Goal: Task Accomplishment & Management: Use online tool/utility

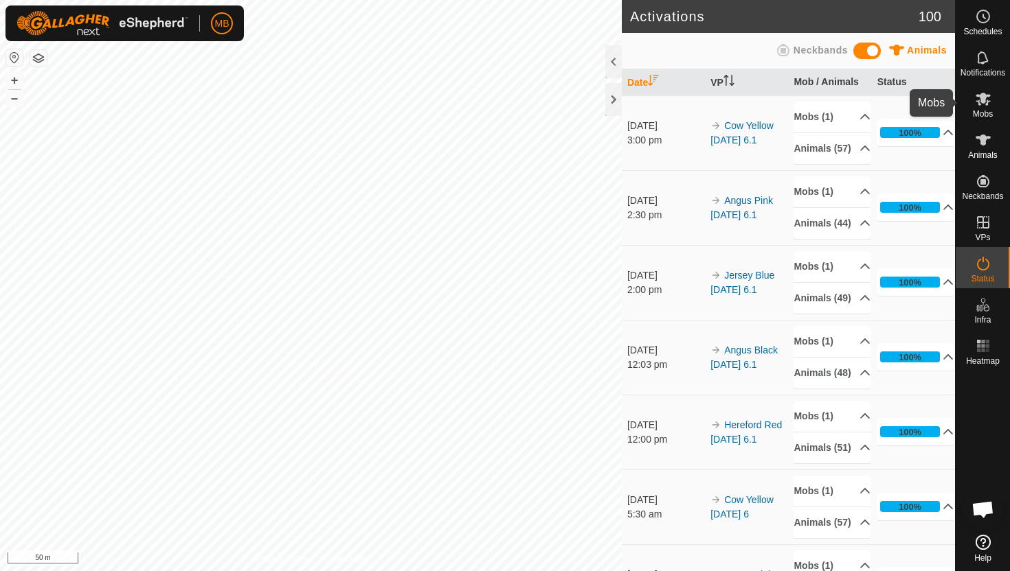
click at [983, 99] on icon at bounding box center [982, 99] width 15 height 13
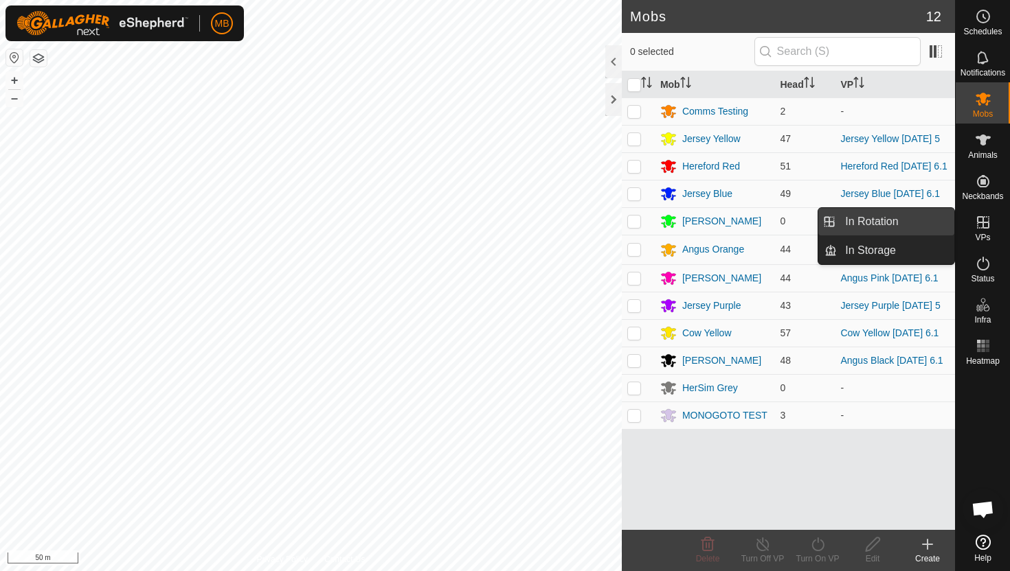
click at [889, 221] on link "In Rotation" at bounding box center [895, 221] width 117 height 27
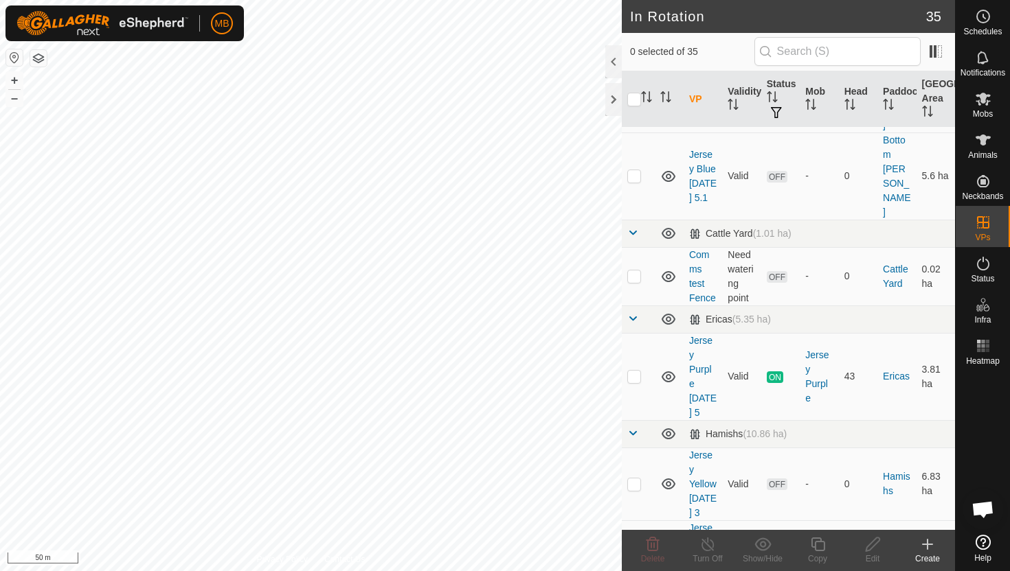
scroll to position [808, 0]
click at [635, 551] on p-checkbox at bounding box center [634, 556] width 14 height 11
checkbox input "true"
click at [813, 546] on icon at bounding box center [817, 544] width 17 height 16
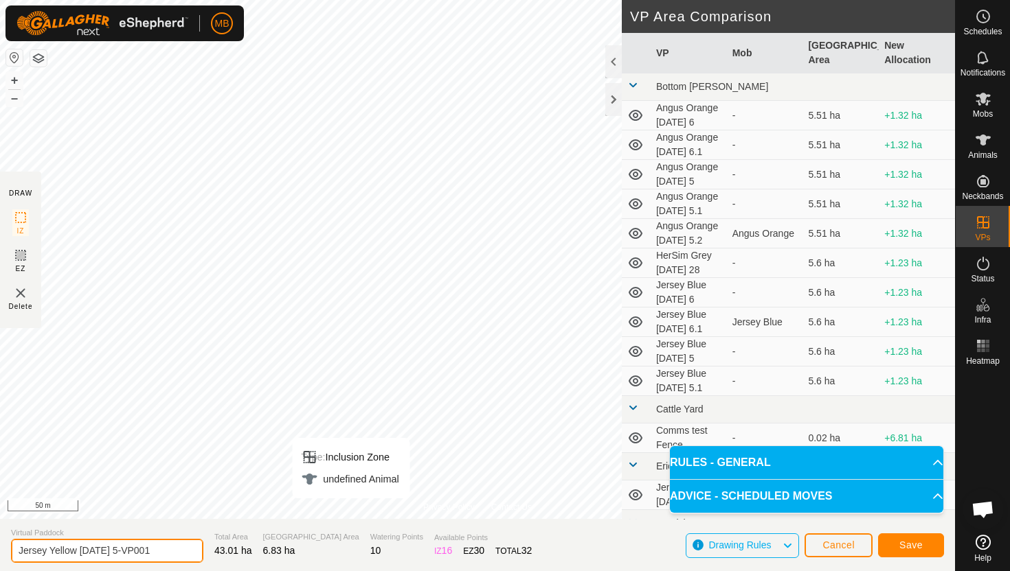
click at [164, 550] on input "Jersey Yellow [DATE] 5-VP001" at bounding box center [107, 551] width 192 height 24
type input "Jersey Yellow [DATE] 7"
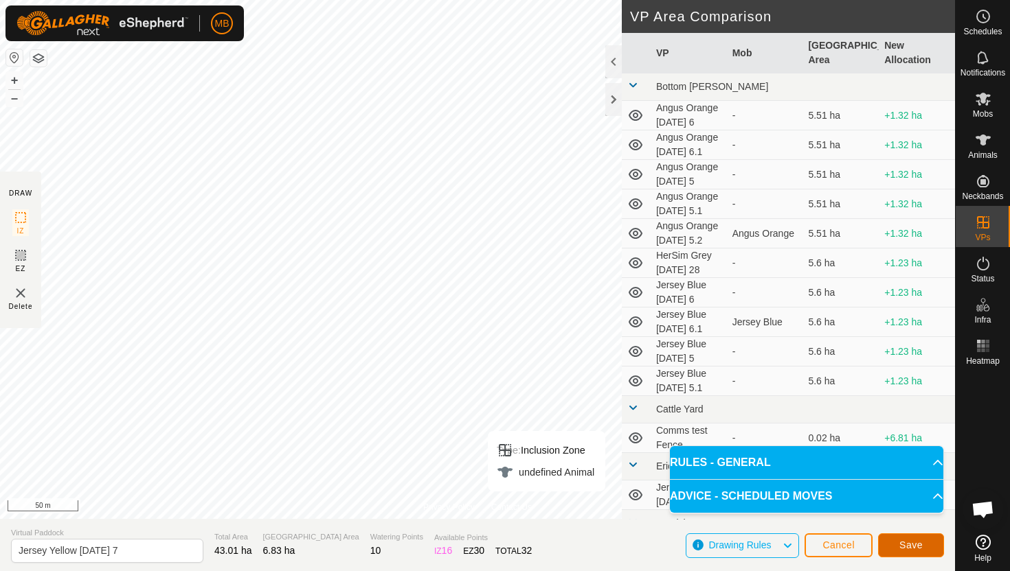
click at [922, 543] on button "Save" at bounding box center [911, 546] width 66 height 24
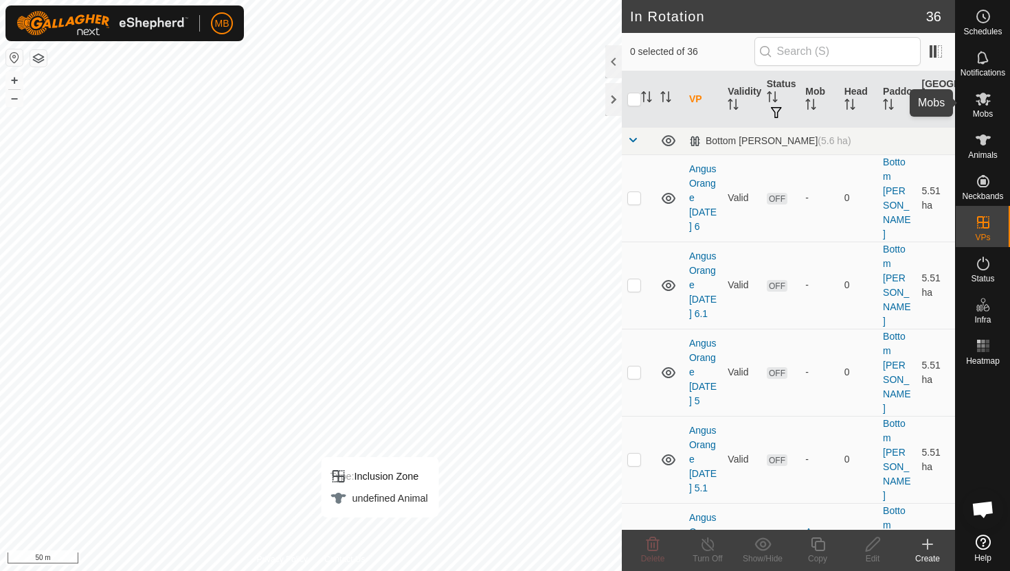
click at [988, 100] on icon at bounding box center [983, 99] width 16 height 16
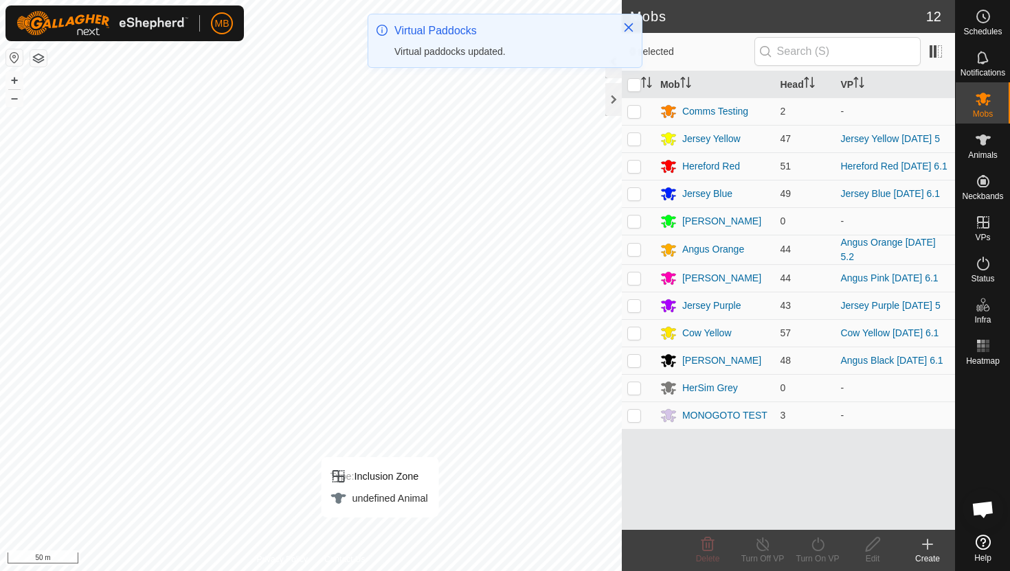
click at [636, 139] on p-checkbox at bounding box center [634, 138] width 14 height 11
checkbox input "true"
click at [819, 543] on icon at bounding box center [817, 544] width 17 height 16
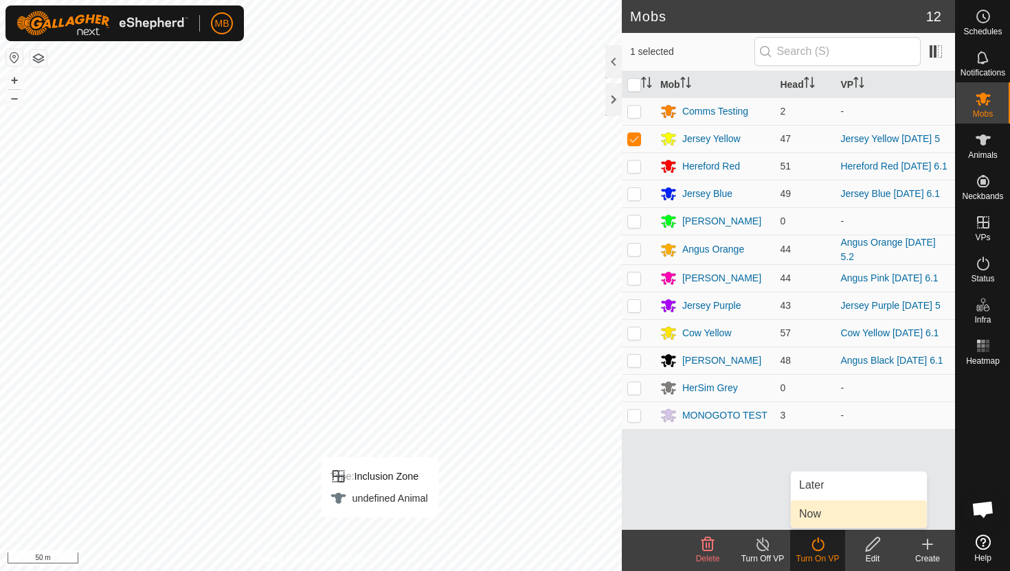
click at [816, 511] on link "Now" at bounding box center [859, 514] width 136 height 27
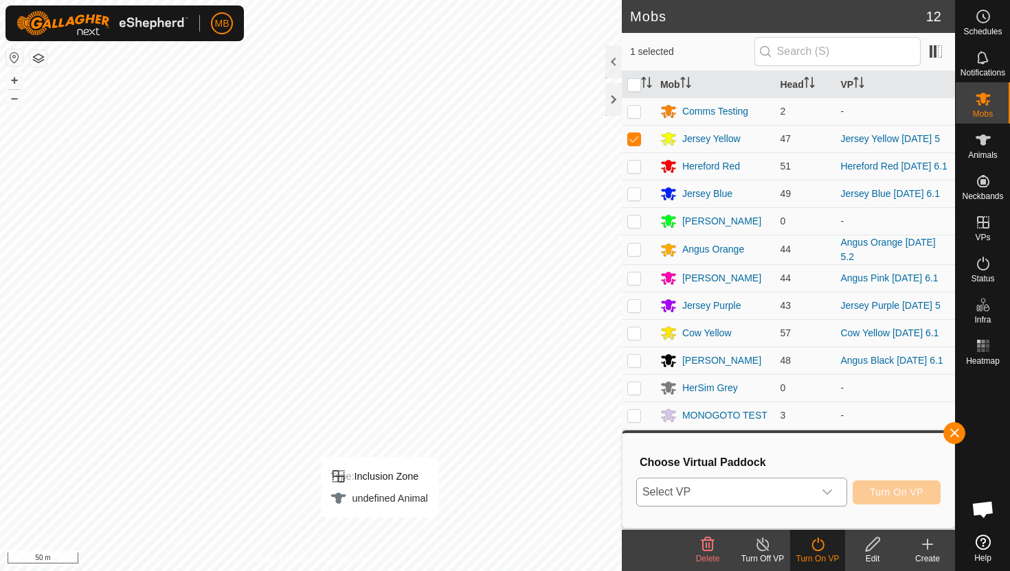
click at [824, 488] on icon "dropdown trigger" at bounding box center [826, 492] width 11 height 11
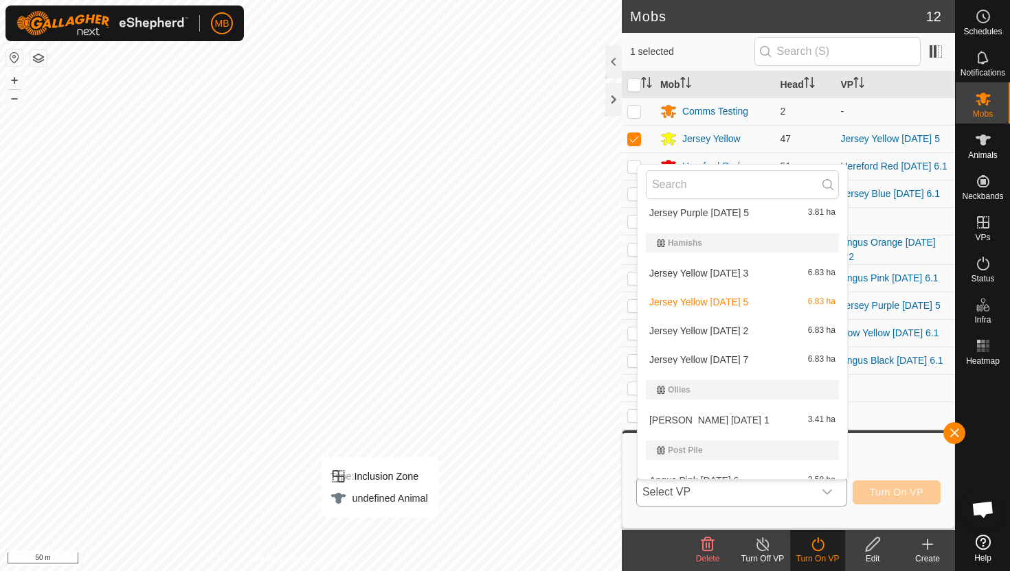
scroll to position [420, 0]
click at [752, 358] on li "Jersey Yellow [DATE] 7 6.83 ha" at bounding box center [741, 357] width 209 height 27
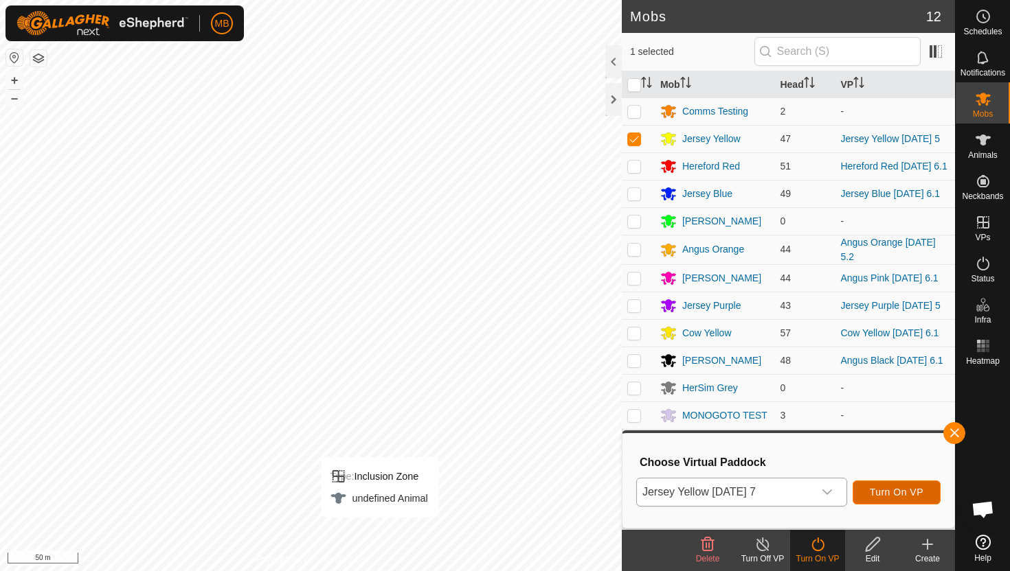
click at [887, 491] on span "Turn On VP" at bounding box center [897, 492] width 54 height 11
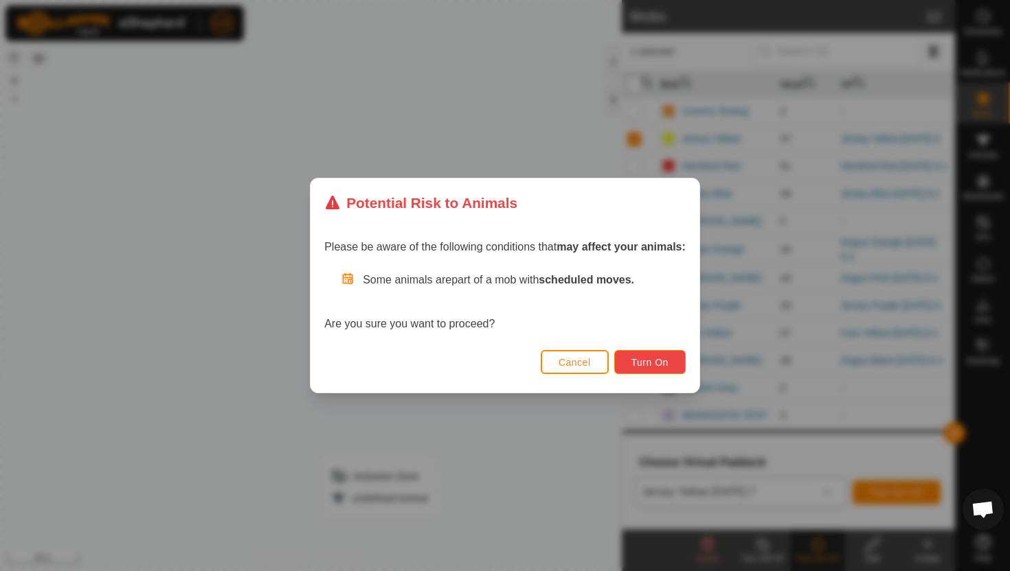
click at [644, 364] on span "Turn On" at bounding box center [649, 362] width 37 height 11
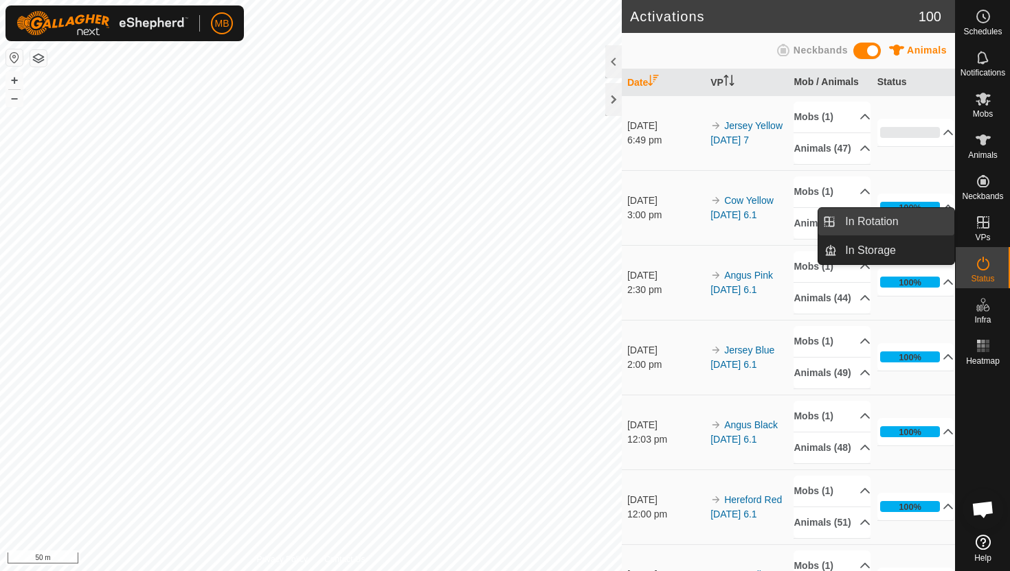
click at [889, 220] on link "In Rotation" at bounding box center [895, 221] width 117 height 27
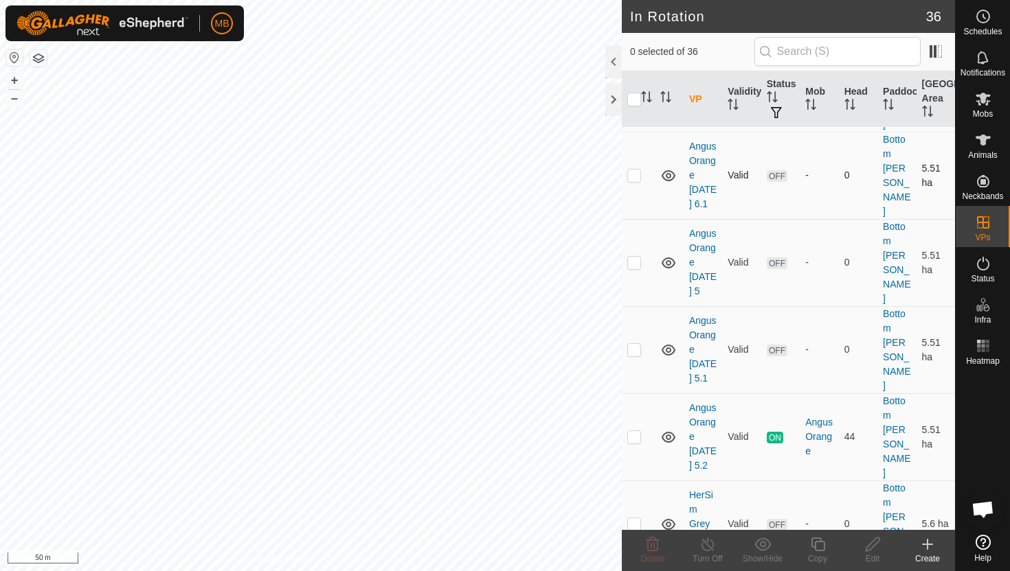
scroll to position [116, 0]
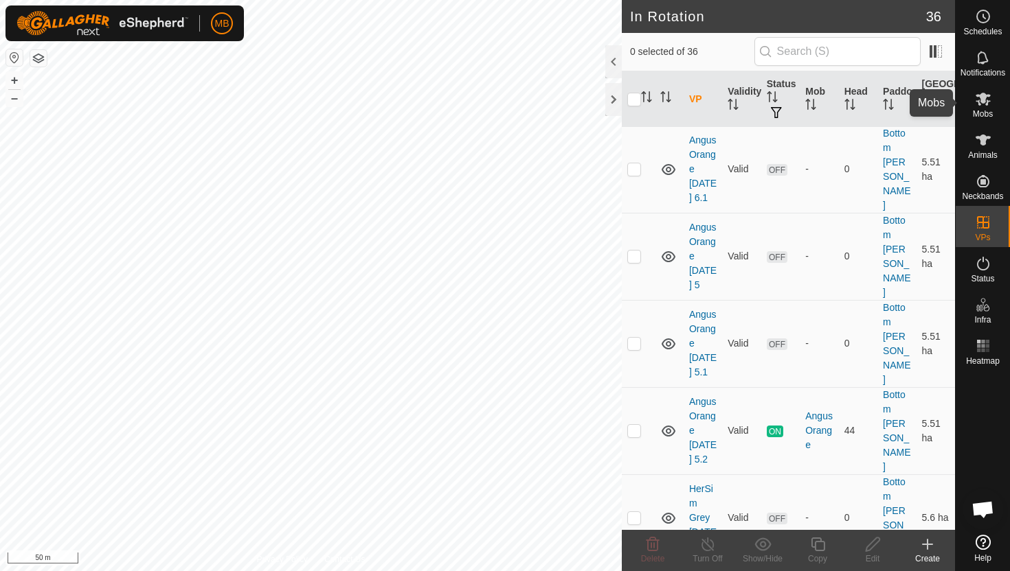
click at [981, 103] on icon at bounding box center [983, 99] width 16 height 16
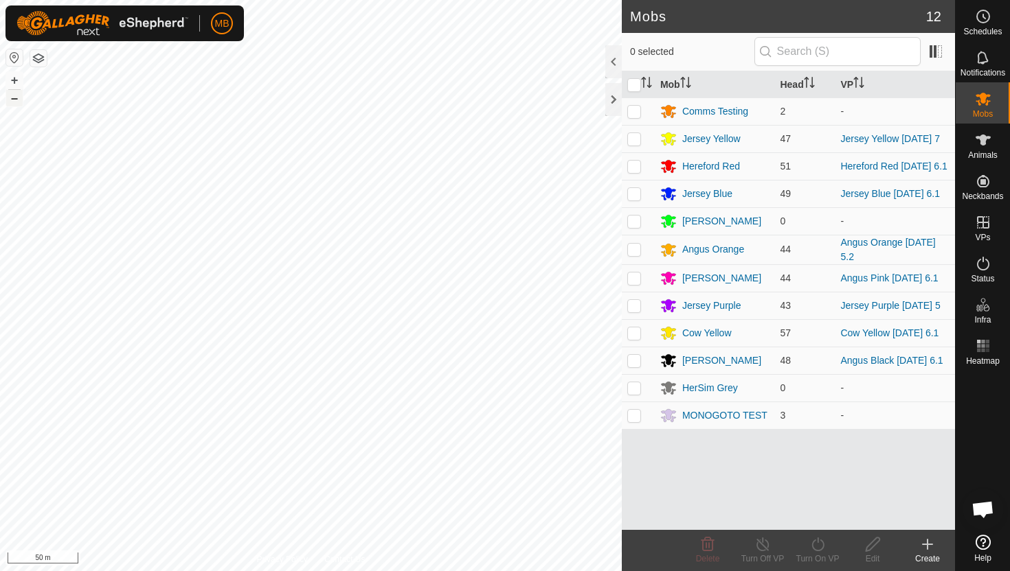
click at [14, 100] on button "–" at bounding box center [14, 98] width 16 height 16
click at [639, 253] on p-checkbox at bounding box center [634, 249] width 14 height 11
checkbox input "true"
click at [816, 543] on icon at bounding box center [817, 544] width 17 height 16
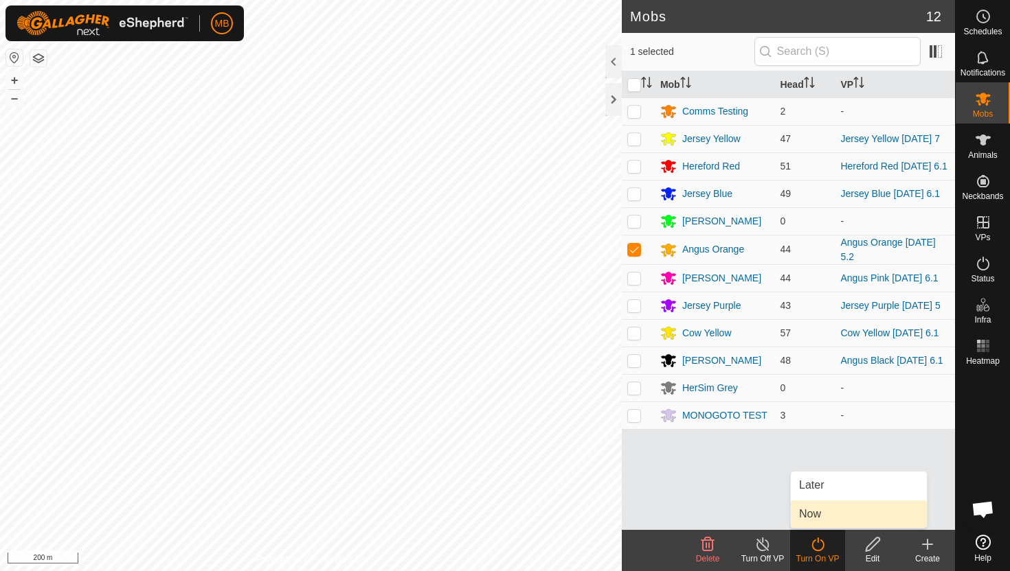
click at [820, 516] on link "Now" at bounding box center [859, 514] width 136 height 27
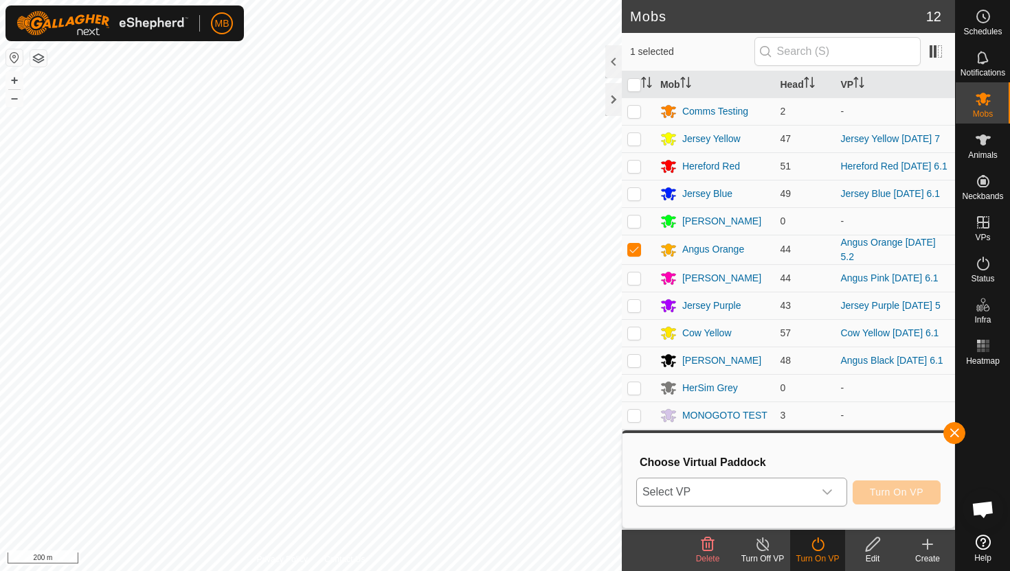
click at [830, 491] on icon "dropdown trigger" at bounding box center [826, 492] width 11 height 11
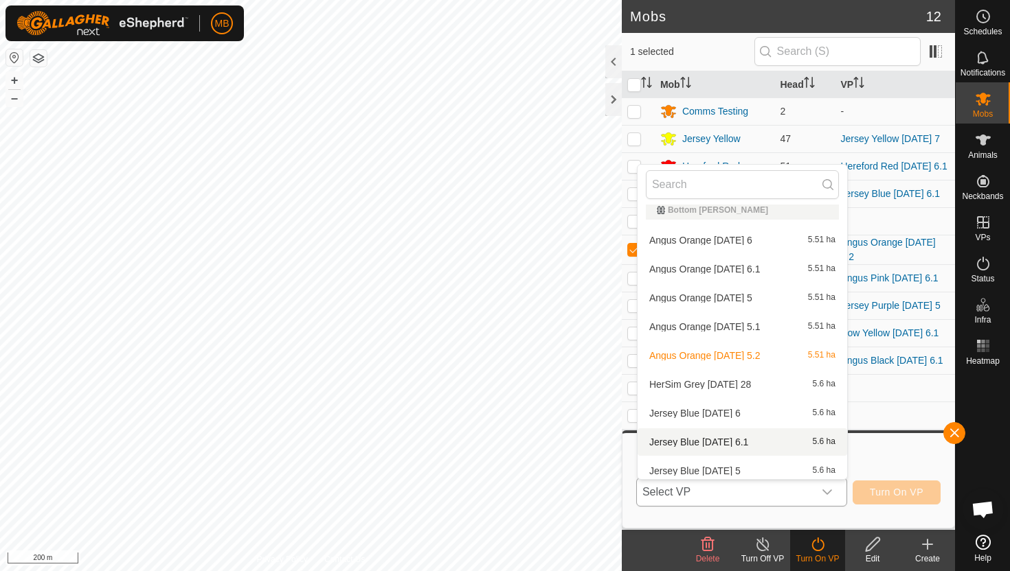
scroll to position [13, 0]
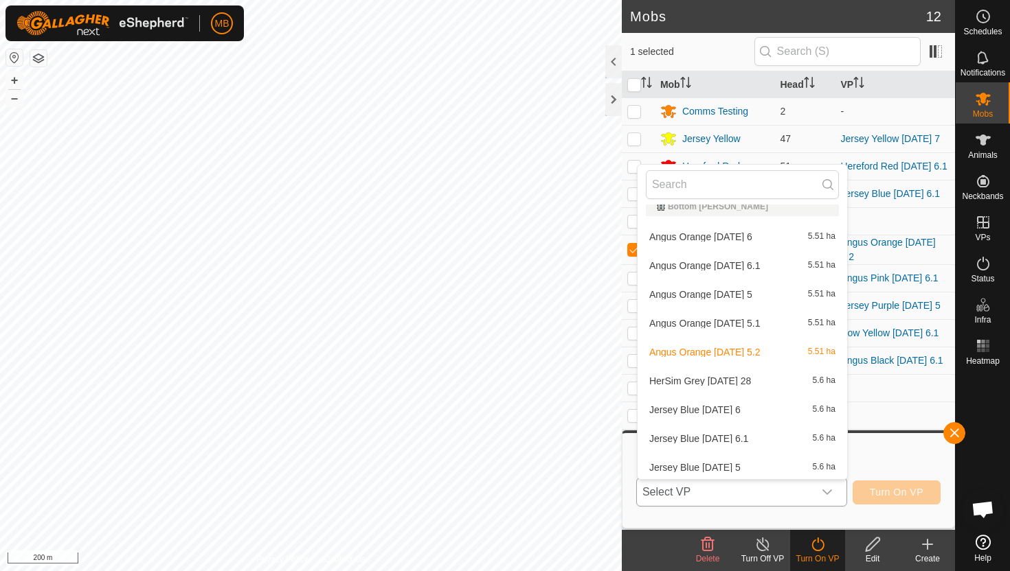
click at [747, 262] on li "Angus Orange Monday 6.1 5.51 ha" at bounding box center [741, 265] width 209 height 27
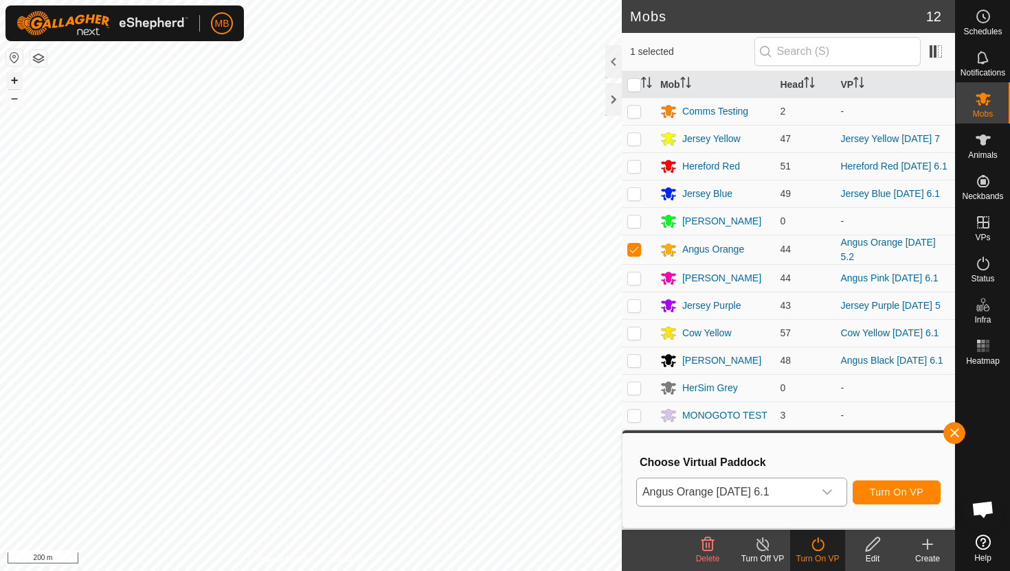
click at [9, 80] on button "+" at bounding box center [14, 80] width 16 height 16
click at [891, 490] on span "Turn On VP" at bounding box center [897, 492] width 54 height 11
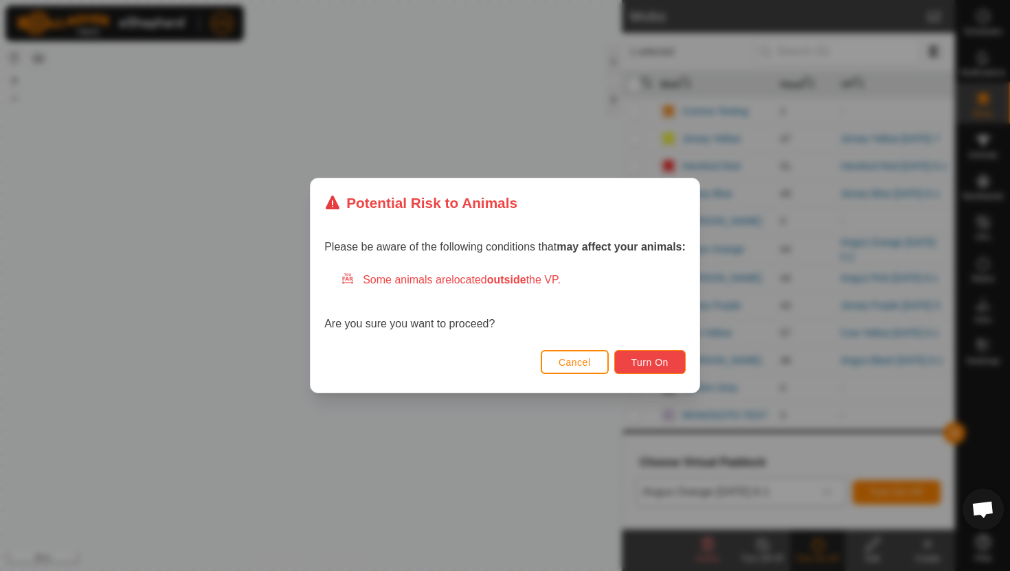
click at [650, 361] on span "Turn On" at bounding box center [649, 362] width 37 height 11
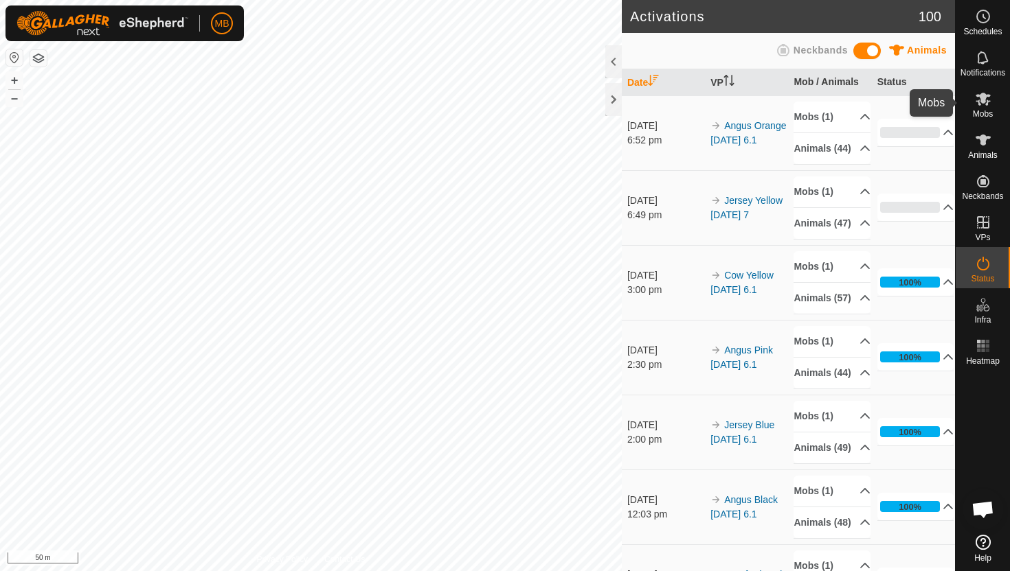
click at [981, 102] on icon at bounding box center [982, 99] width 15 height 13
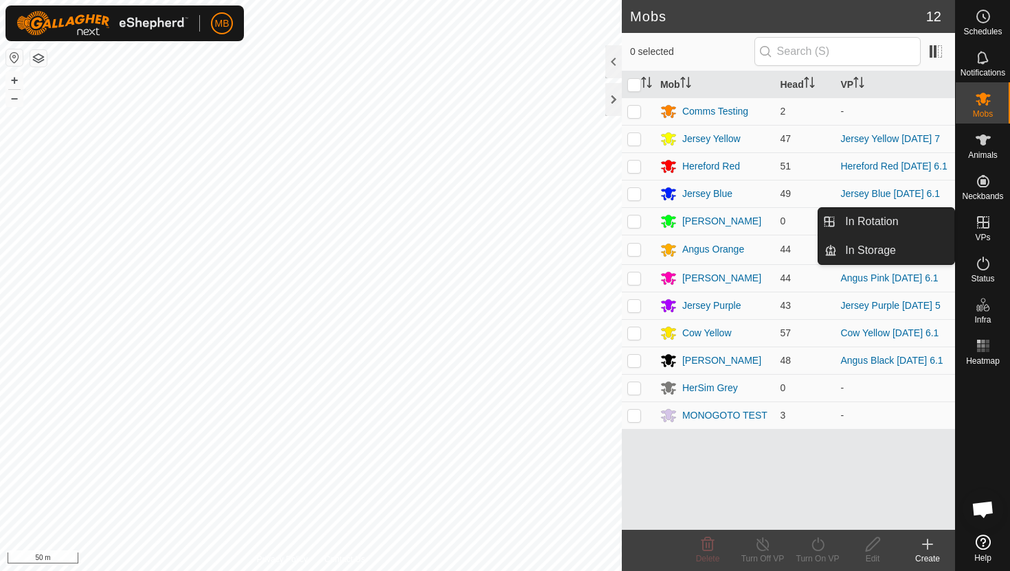
click at [983, 220] on icon at bounding box center [983, 222] width 12 height 12
click at [857, 224] on link "In Rotation" at bounding box center [895, 221] width 117 height 27
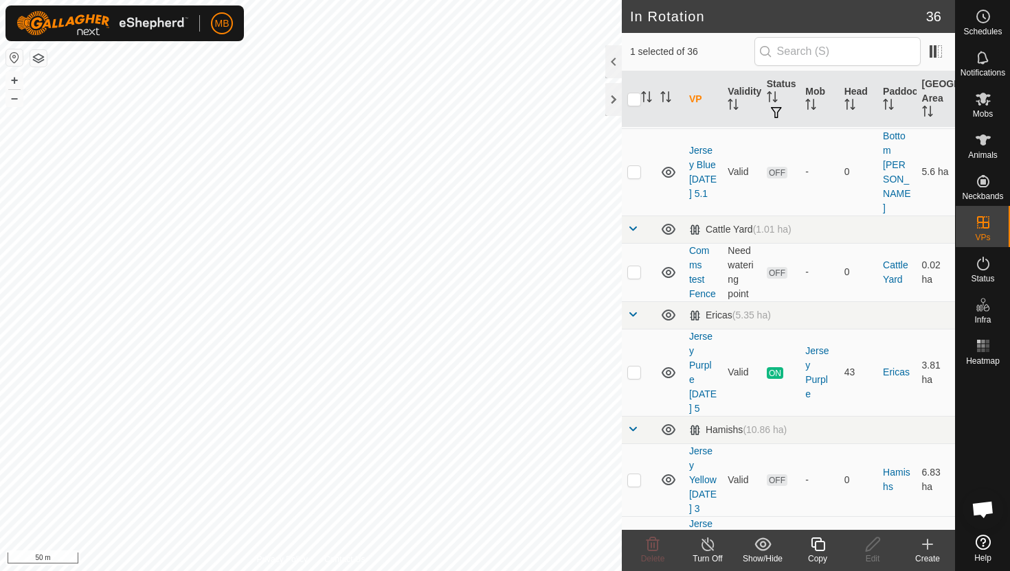
scroll to position [813, 0]
click at [636, 365] on p-checkbox at bounding box center [634, 370] width 14 height 11
click at [638, 365] on p-checkbox at bounding box center [634, 370] width 14 height 11
checkbox input "true"
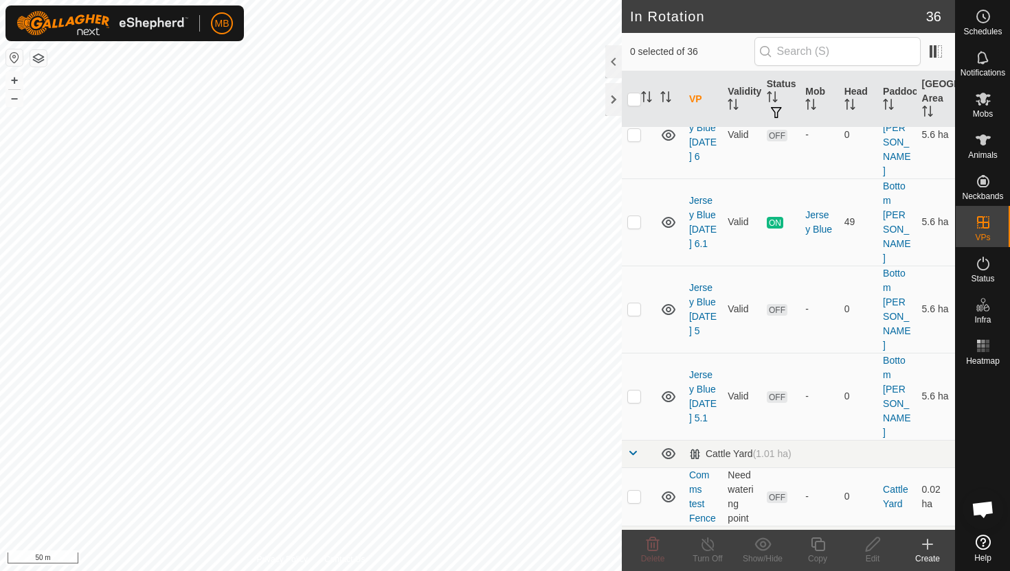
scroll to position [585, 0]
checkbox input "true"
click at [817, 545] on icon at bounding box center [817, 544] width 17 height 16
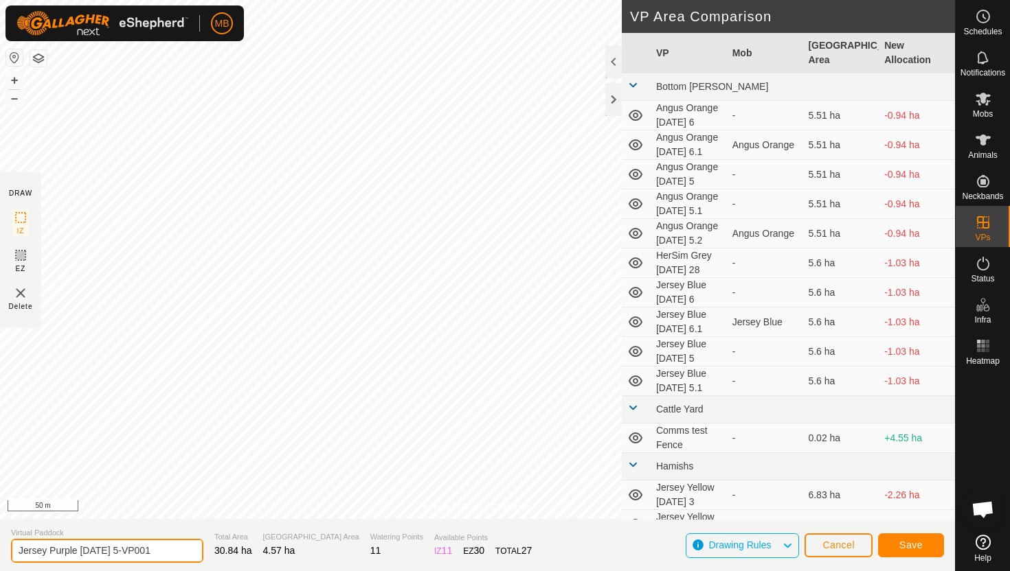
click at [165, 554] on input "Jersey Purple Sunday 5-VP001" at bounding box center [107, 551] width 192 height 24
type input "Jersey Purple Tuesday 7"
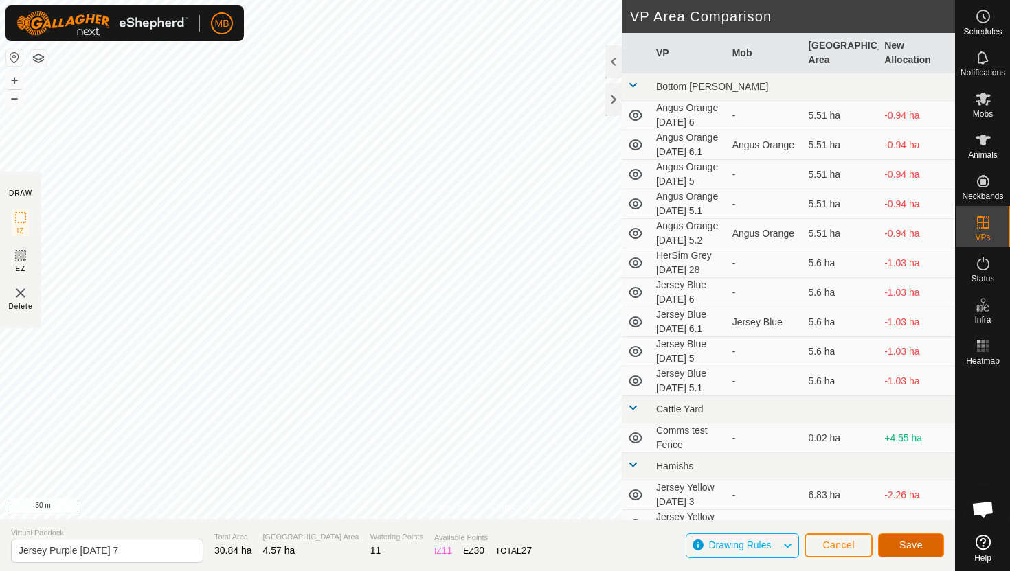
click at [927, 547] on button "Save" at bounding box center [911, 546] width 66 height 24
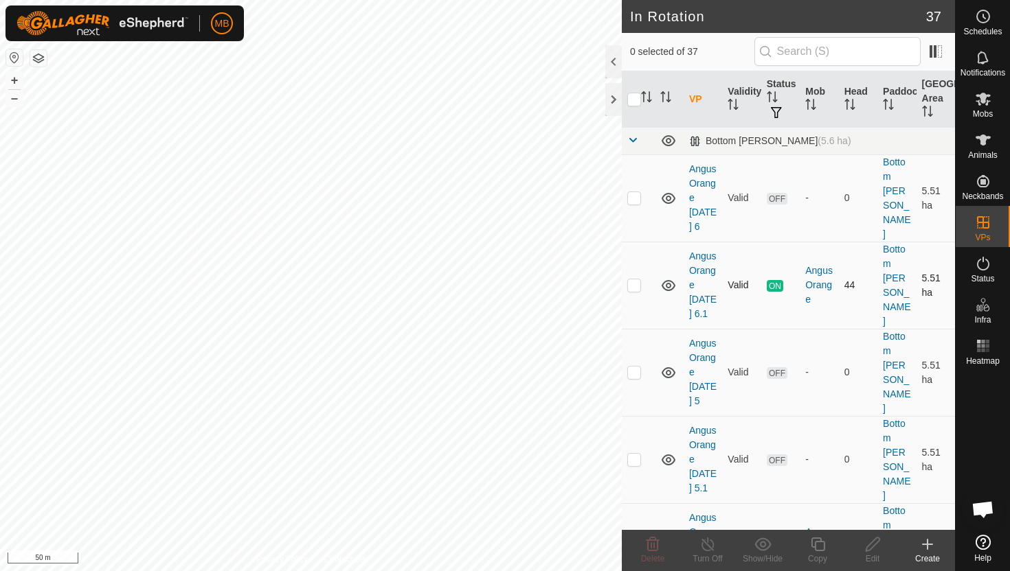
click at [635, 280] on p-checkbox at bounding box center [634, 285] width 14 height 11
checkbox input "true"
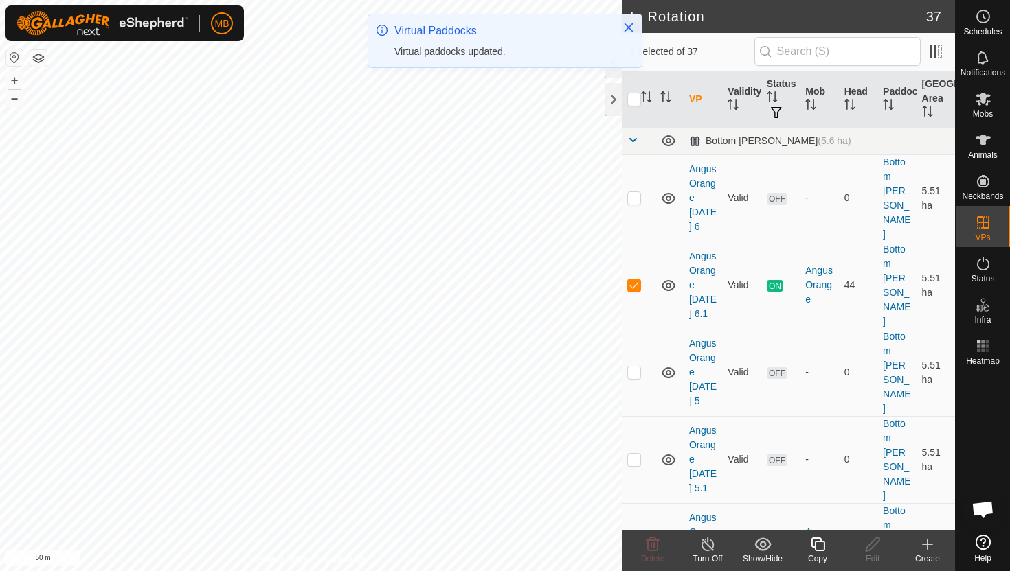
click at [816, 547] on icon at bounding box center [817, 544] width 17 height 16
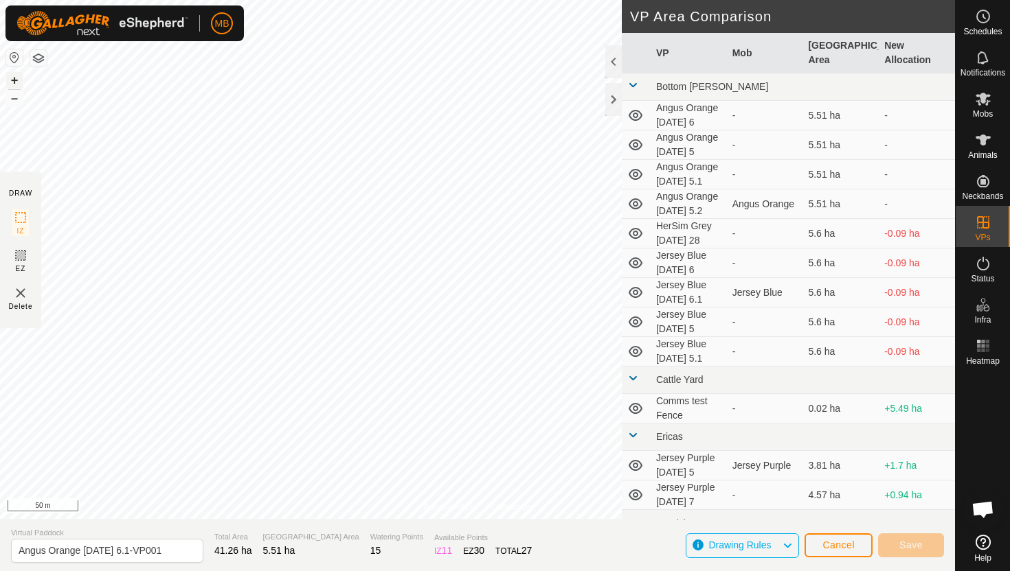
click at [15, 82] on button "+" at bounding box center [14, 80] width 16 height 16
click at [15, 79] on button "+" at bounding box center [14, 80] width 16 height 16
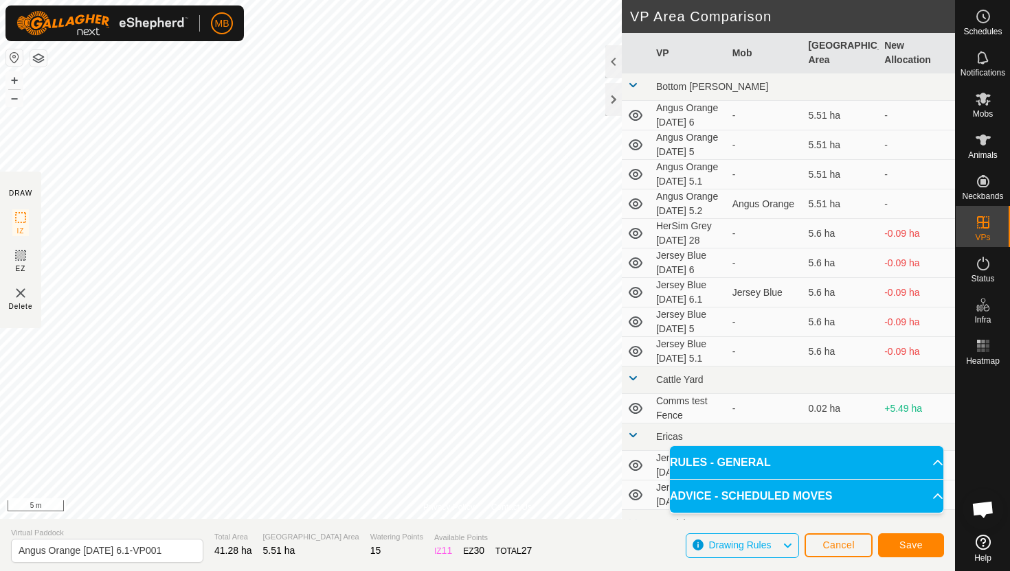
click at [433, 0] on html "MB Schedules Notifications Mobs Animals Neckbands VPs Status Infra Heatmap Help…" at bounding box center [505, 285] width 1010 height 571
click at [168, 554] on input "Angus Orange Monday 6.1-VP001" at bounding box center [107, 551] width 192 height 24
type input "Angus Orange Tuesday 7"
click at [921, 542] on span "Save" at bounding box center [910, 545] width 23 height 11
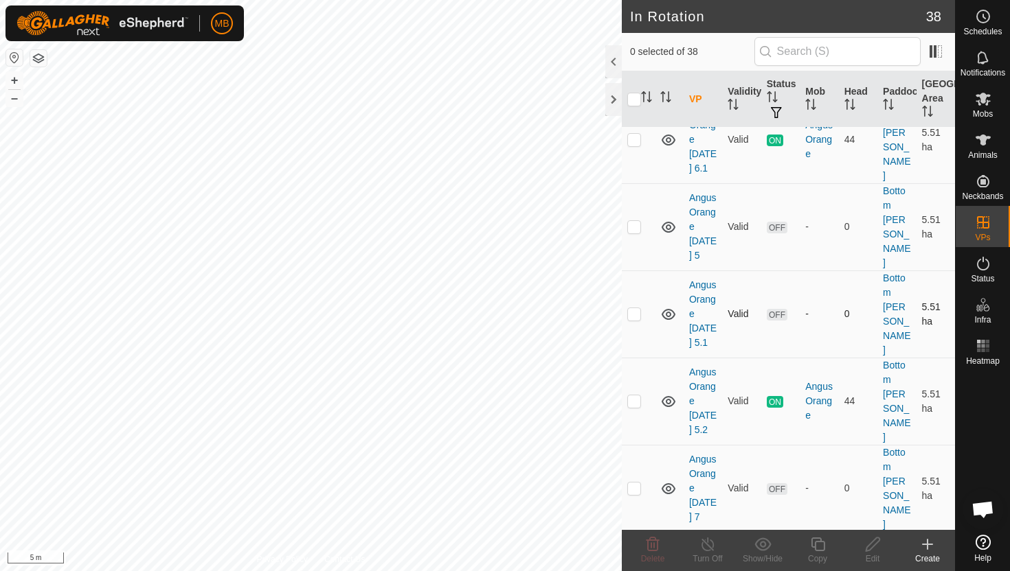
scroll to position [149, 0]
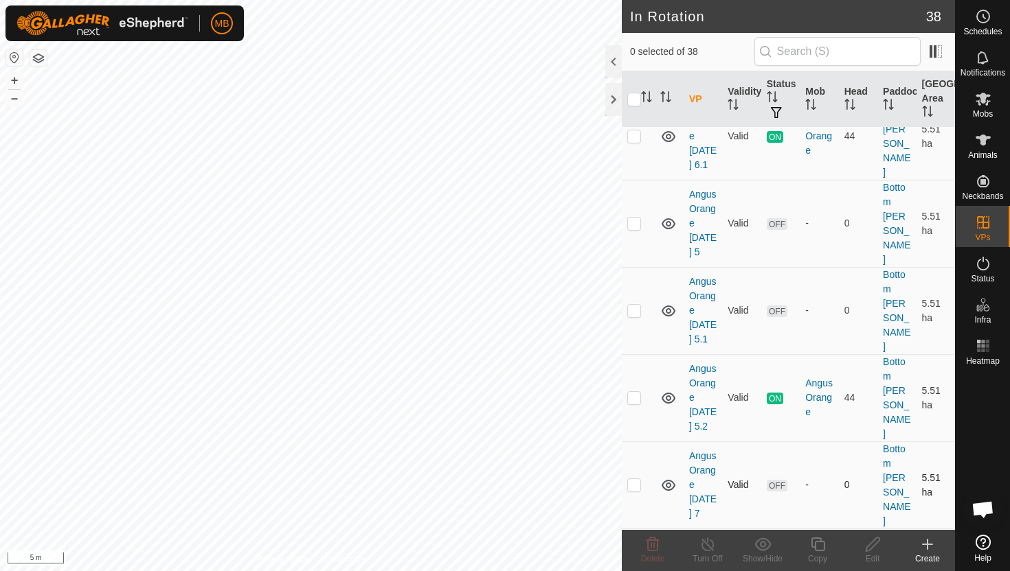
click at [633, 479] on p-checkbox at bounding box center [634, 484] width 14 height 11
checkbox input "true"
click at [822, 542] on icon at bounding box center [817, 545] width 14 height 14
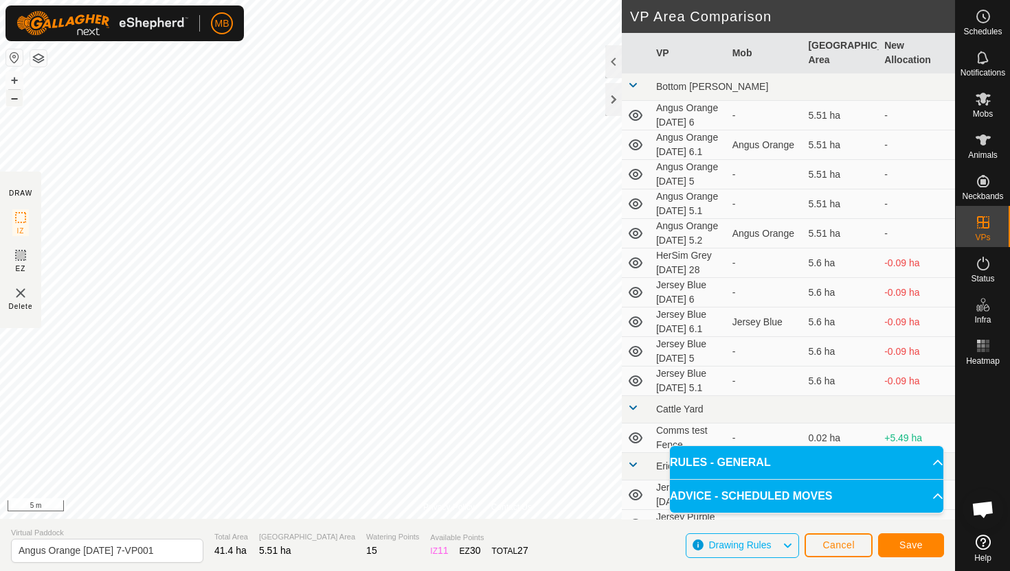
click at [16, 100] on button "–" at bounding box center [14, 98] width 16 height 16
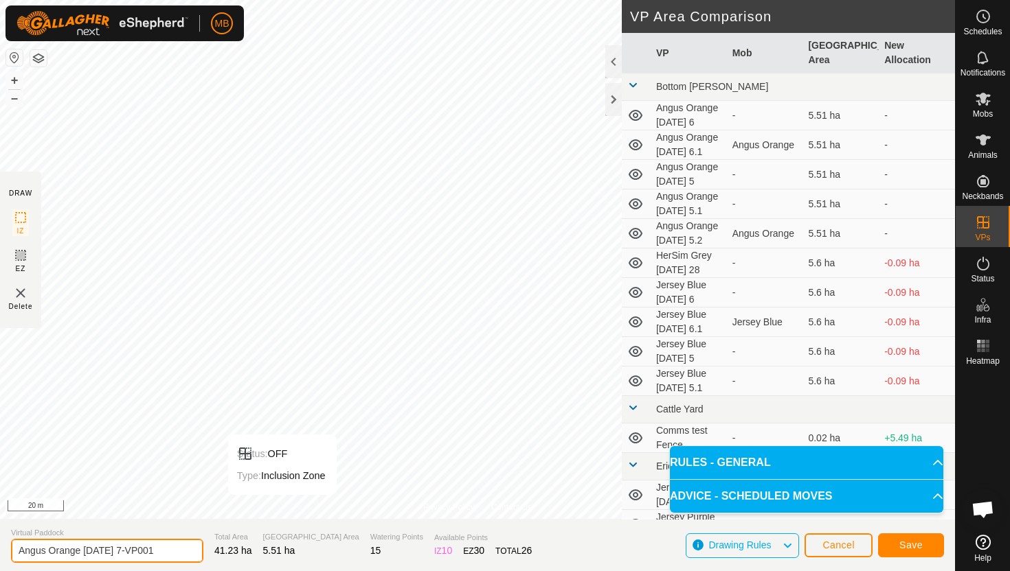
click at [164, 551] on input "Angus Orange Tuesday 7-VP001" at bounding box center [107, 551] width 192 height 24
type input "Angus Orange Tuesday 7.1"
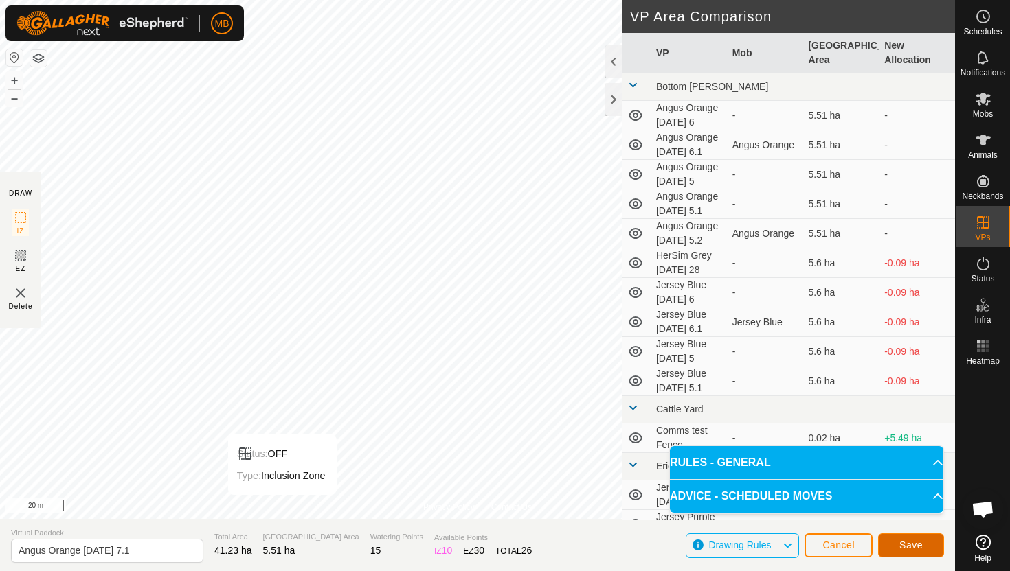
click at [907, 545] on span "Save" at bounding box center [910, 545] width 23 height 11
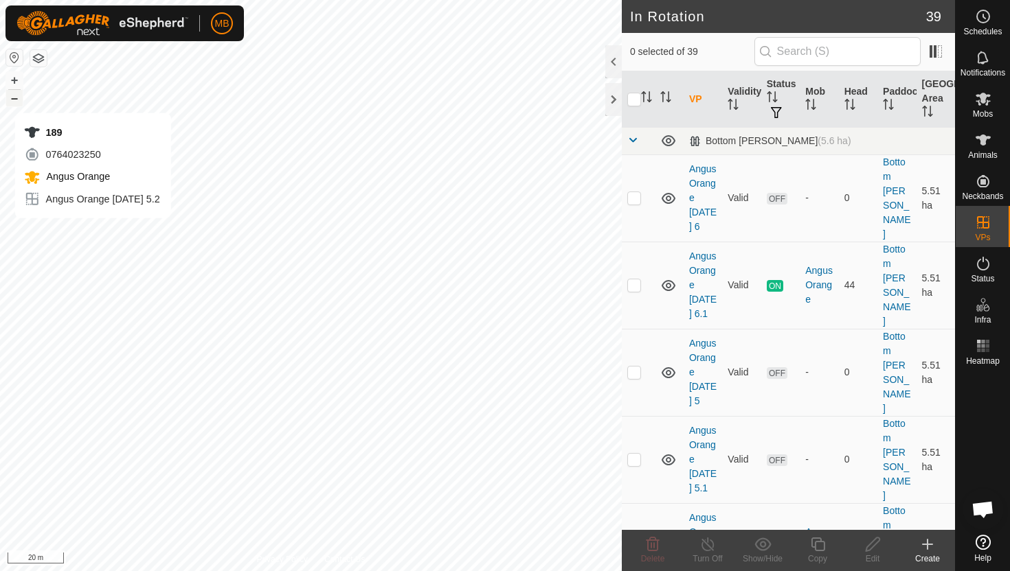
click at [16, 99] on button "–" at bounding box center [14, 98] width 16 height 16
click at [635, 193] on p-checkbox at bounding box center [634, 197] width 14 height 11
checkbox input "true"
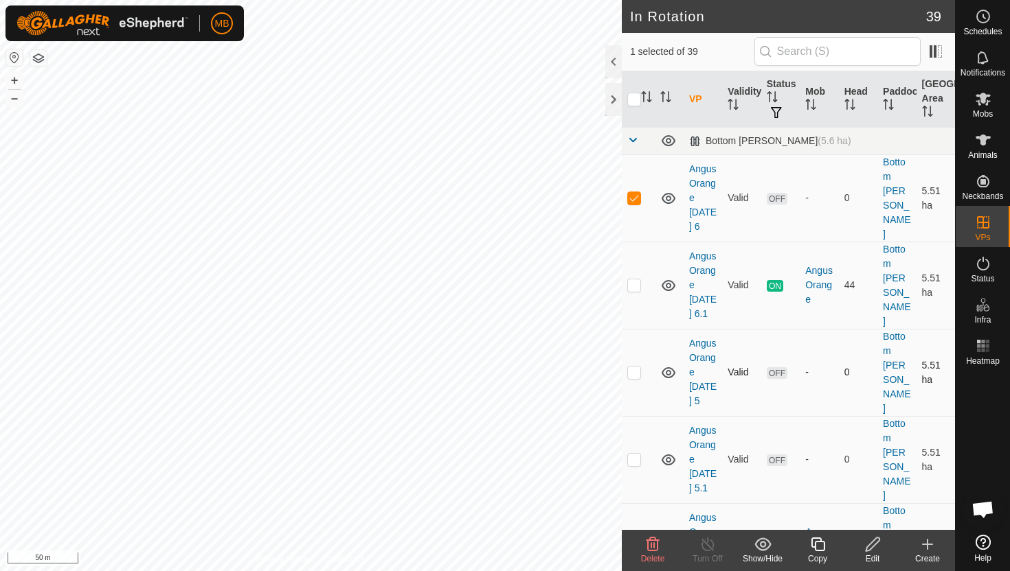
click at [635, 367] on p-checkbox at bounding box center [634, 372] width 14 height 11
checkbox input "true"
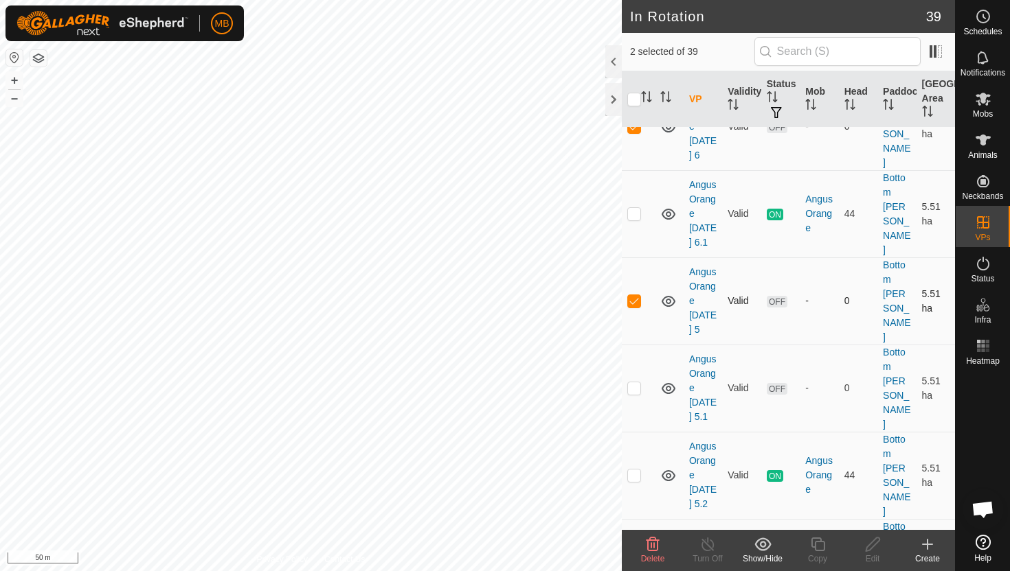
scroll to position [73, 0]
click at [635, 381] on p-checkbox at bounding box center [634, 386] width 14 height 11
checkbox input "true"
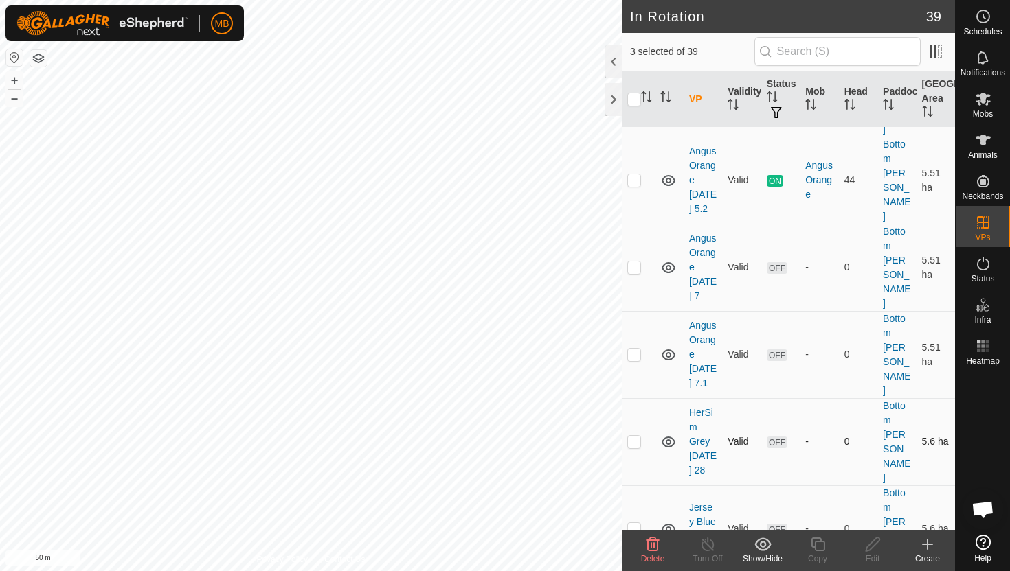
scroll to position [369, 0]
click at [654, 545] on icon at bounding box center [652, 545] width 13 height 14
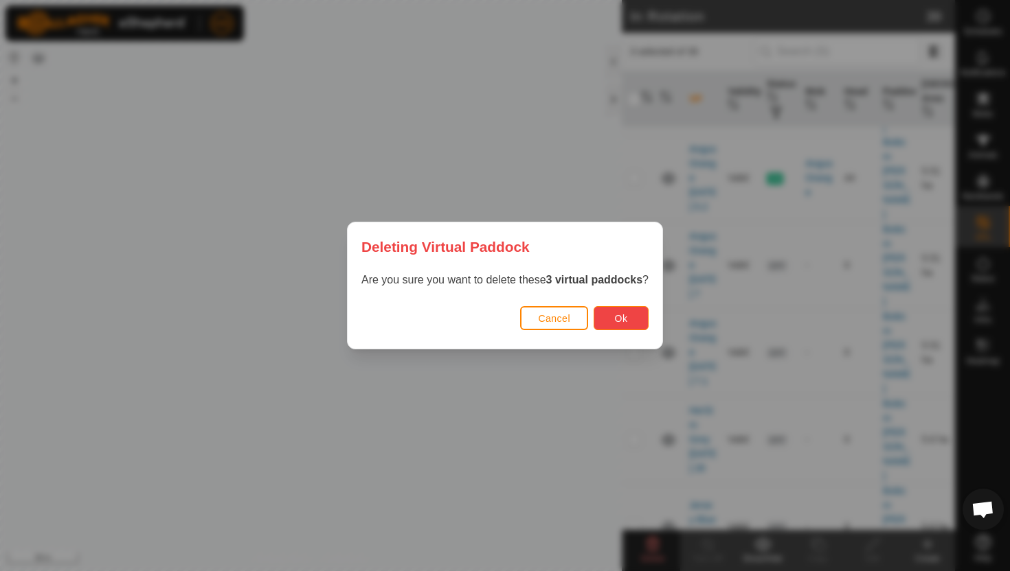
click at [627, 325] on button "Ok" at bounding box center [620, 318] width 55 height 24
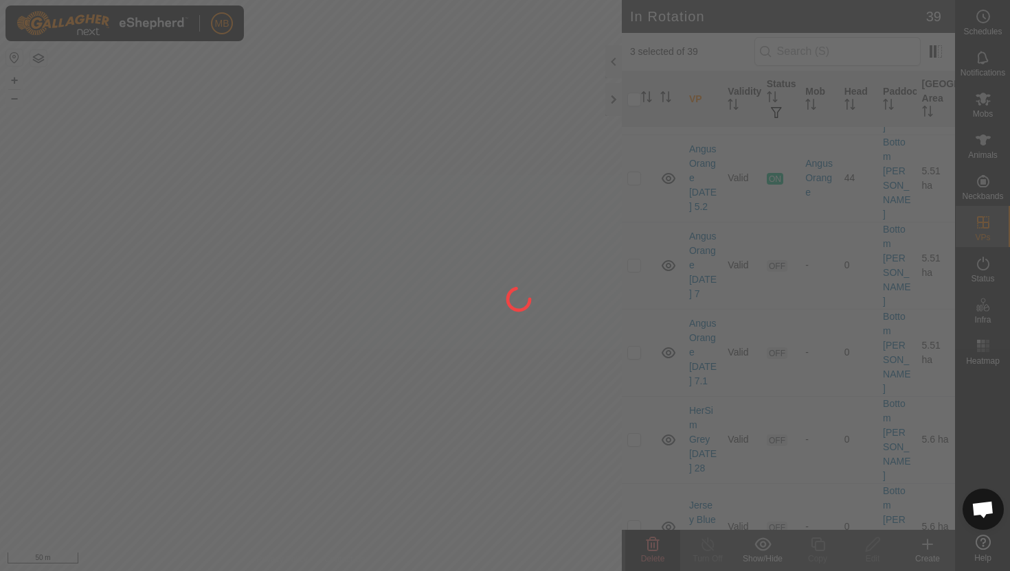
checkbox input "false"
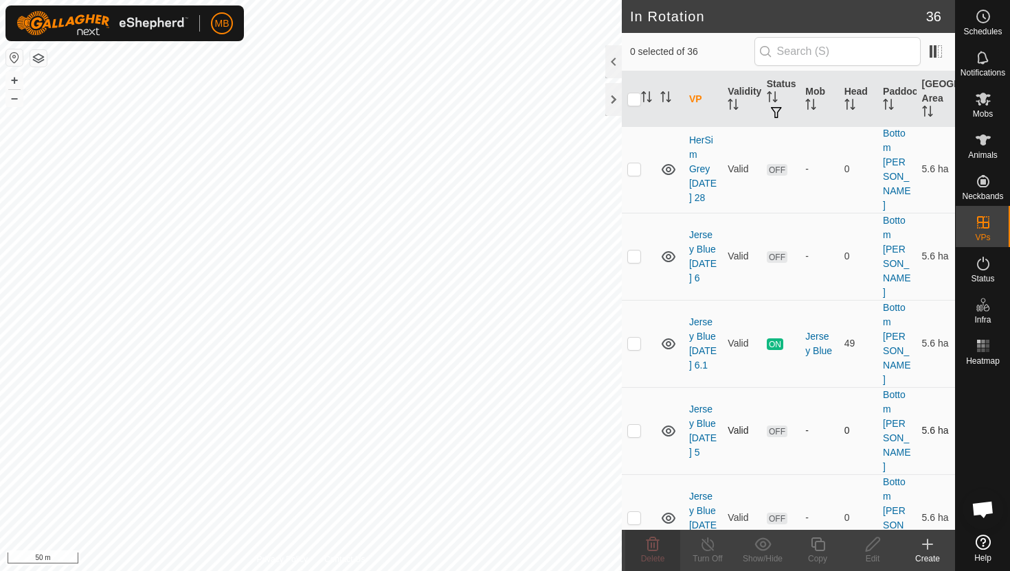
scroll to position [376, 0]
click at [633, 427] on p-checkbox at bounding box center [634, 432] width 14 height 11
checkbox input "true"
click at [633, 514] on p-checkbox at bounding box center [634, 519] width 14 height 11
checkbox input "true"
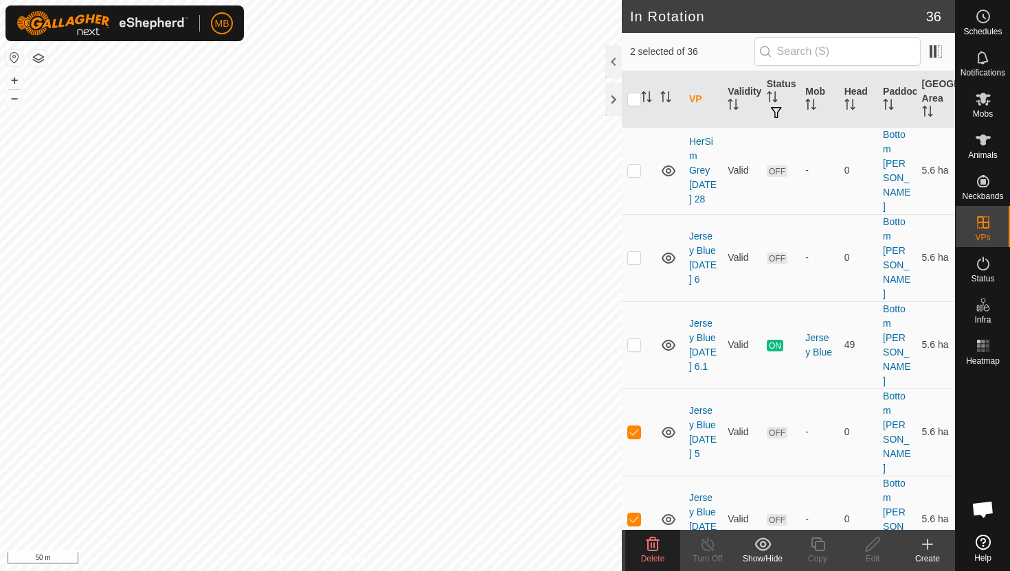
click at [650, 546] on icon at bounding box center [652, 544] width 16 height 16
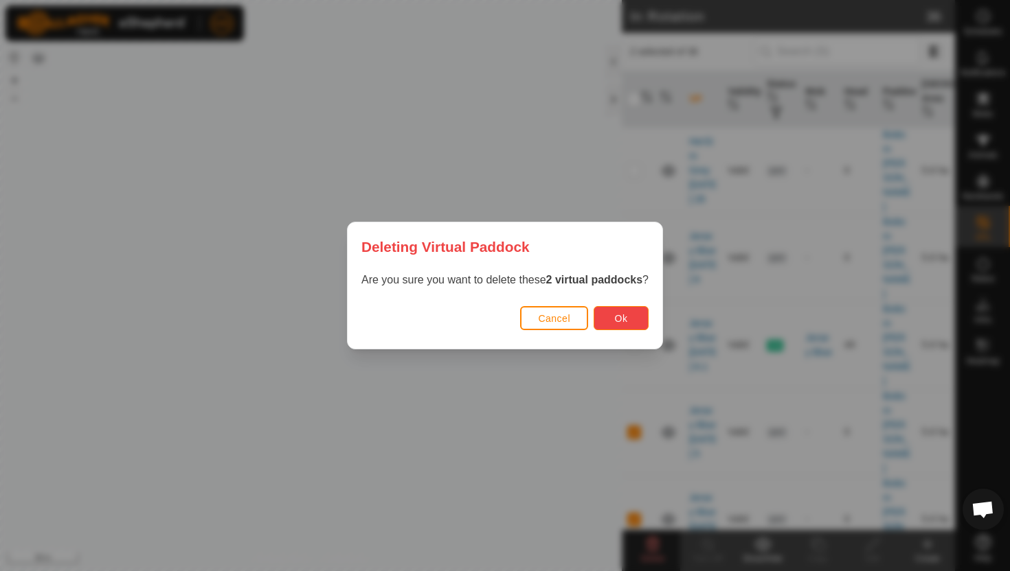
click at [628, 318] on span "Ok" at bounding box center [621, 318] width 13 height 11
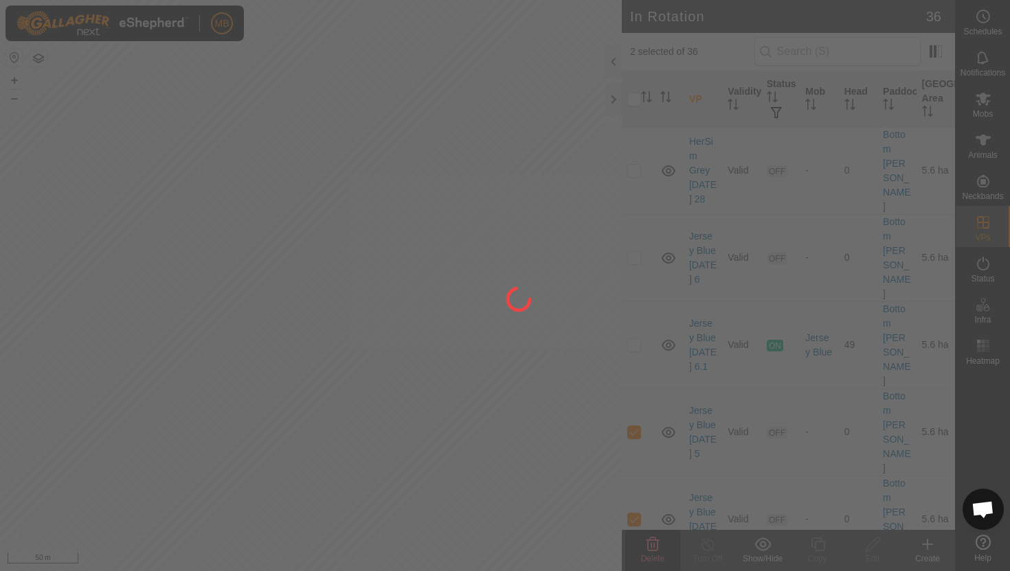
checkbox input "false"
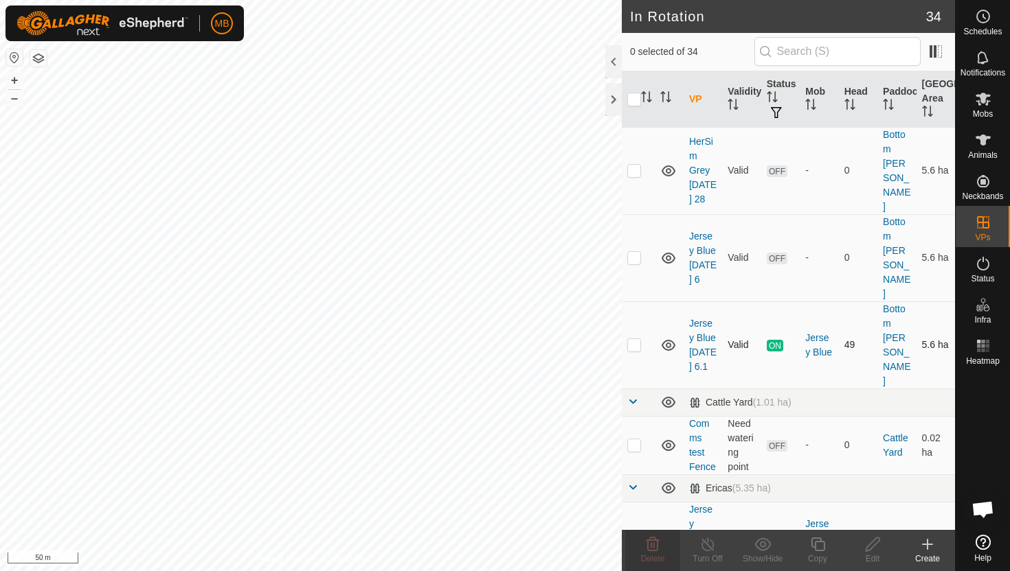
click at [633, 339] on p-checkbox at bounding box center [634, 344] width 14 height 11
checkbox input "true"
click at [816, 542] on icon at bounding box center [817, 545] width 14 height 14
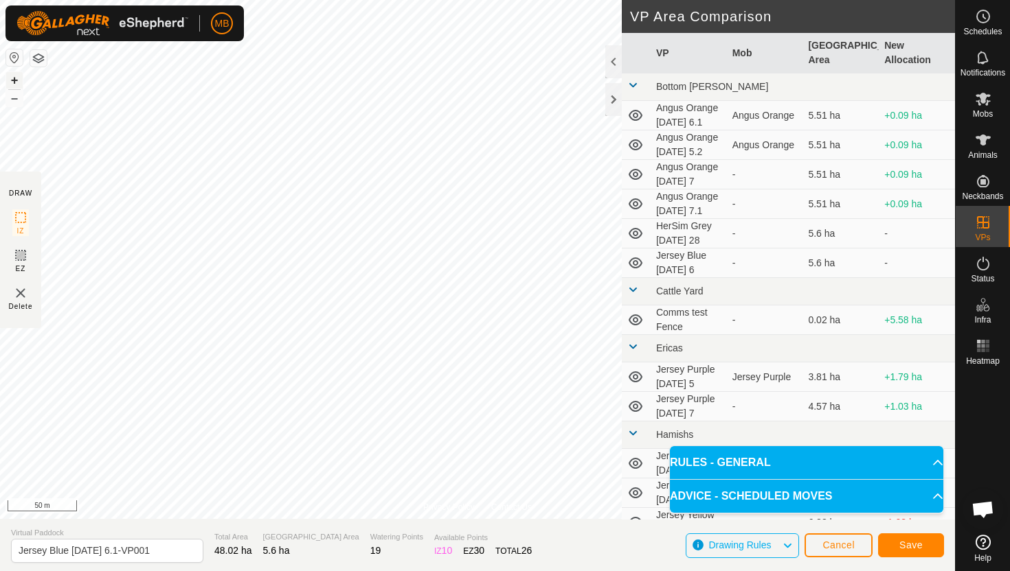
click at [16, 79] on button "+" at bounding box center [14, 80] width 16 height 16
click at [16, 77] on button "+" at bounding box center [14, 80] width 16 height 16
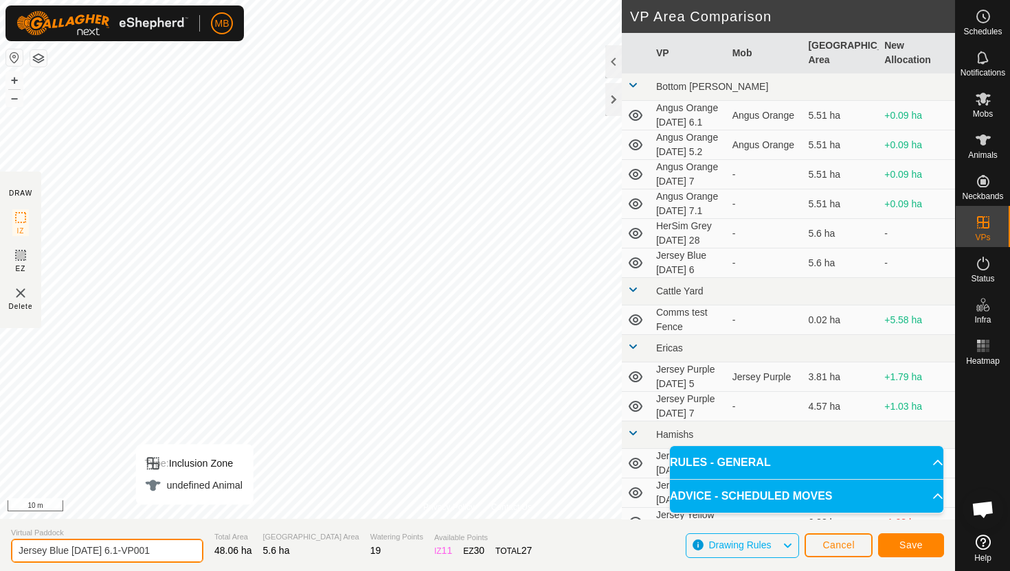
click at [168, 549] on input "Jersey Blue Monday 6.1-VP001" at bounding box center [107, 551] width 192 height 24
type input "Jersey Blue Tuesday 7"
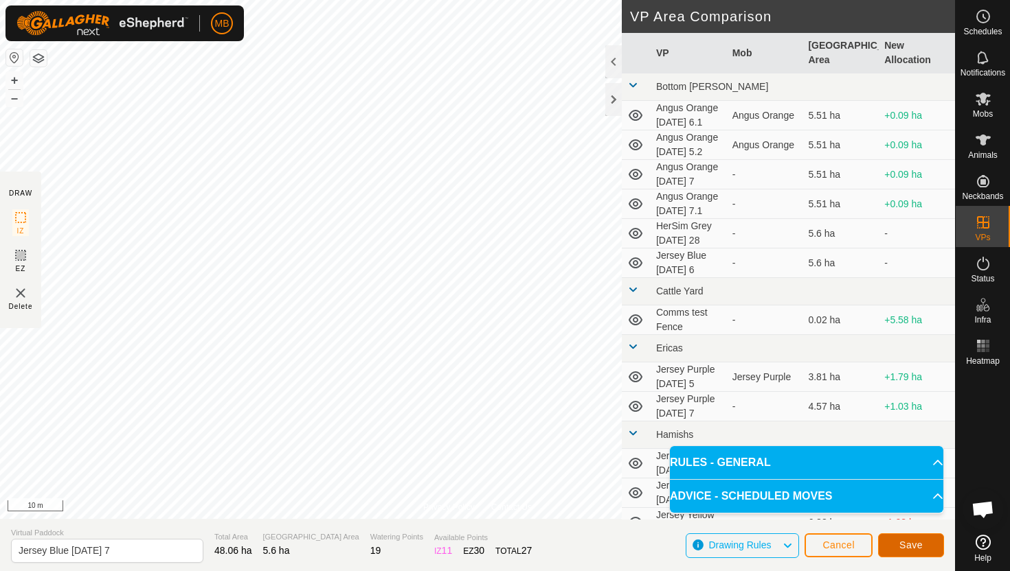
click at [914, 543] on span "Save" at bounding box center [910, 545] width 23 height 11
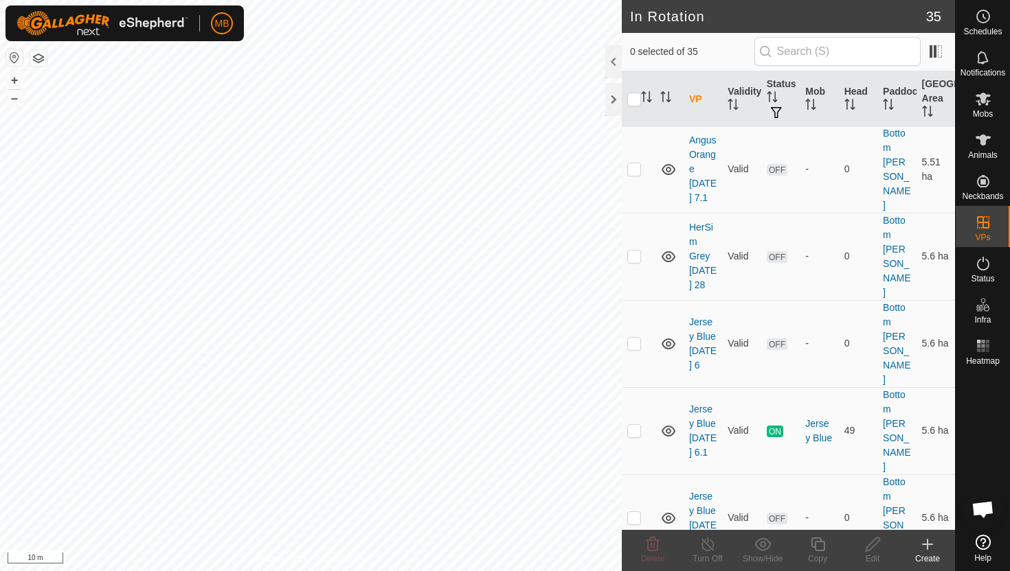
scroll to position [291, 0]
click at [633, 512] on p-checkbox at bounding box center [634, 517] width 14 height 11
checkbox input "true"
click at [821, 541] on icon at bounding box center [817, 544] width 17 height 16
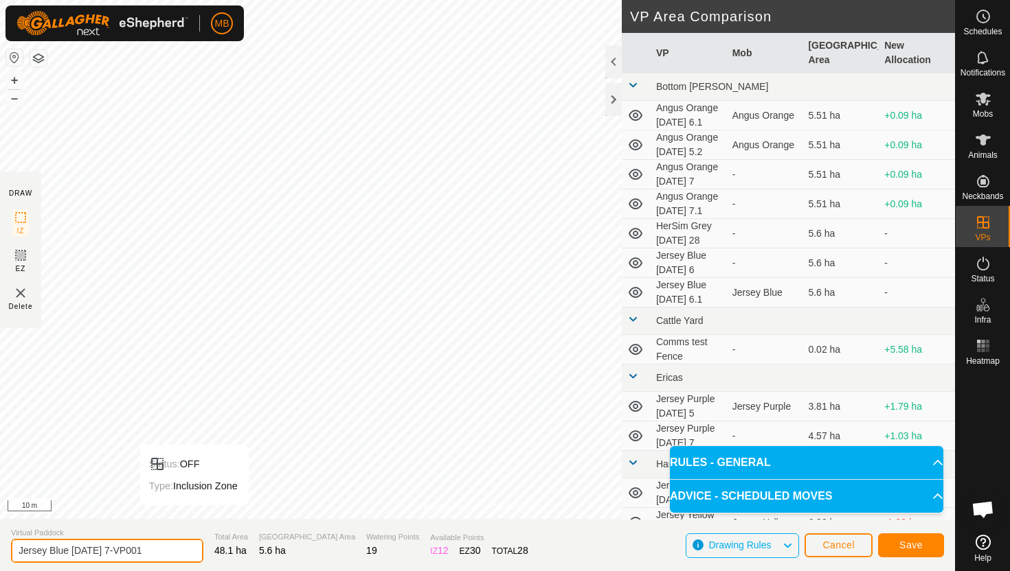
click at [159, 552] on input "Jersey Blue Tuesday 7-VP001" at bounding box center [107, 551] width 192 height 24
type input "Jersey Blue Tuesday 7.1"
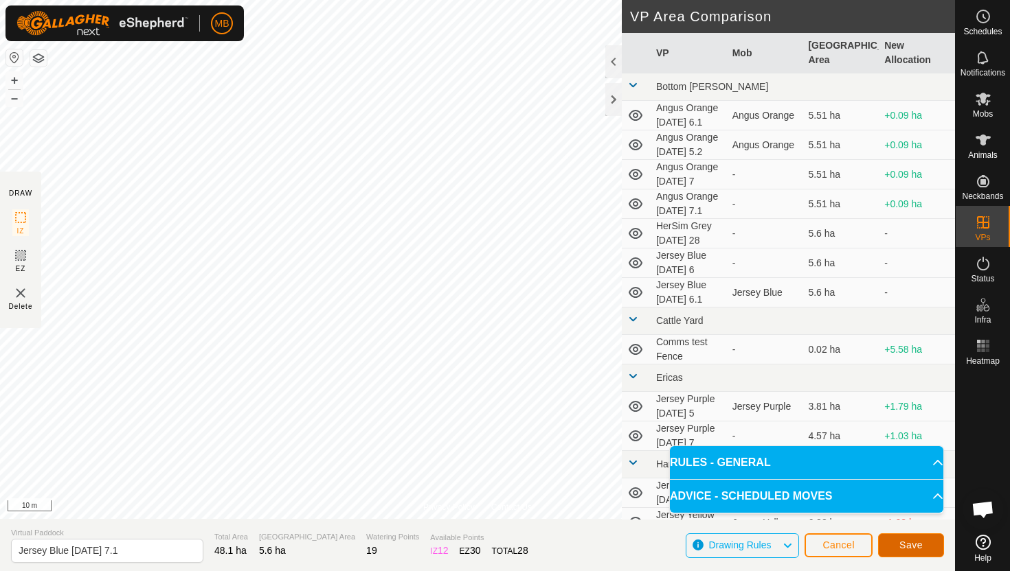
click at [913, 541] on span "Save" at bounding box center [910, 545] width 23 height 11
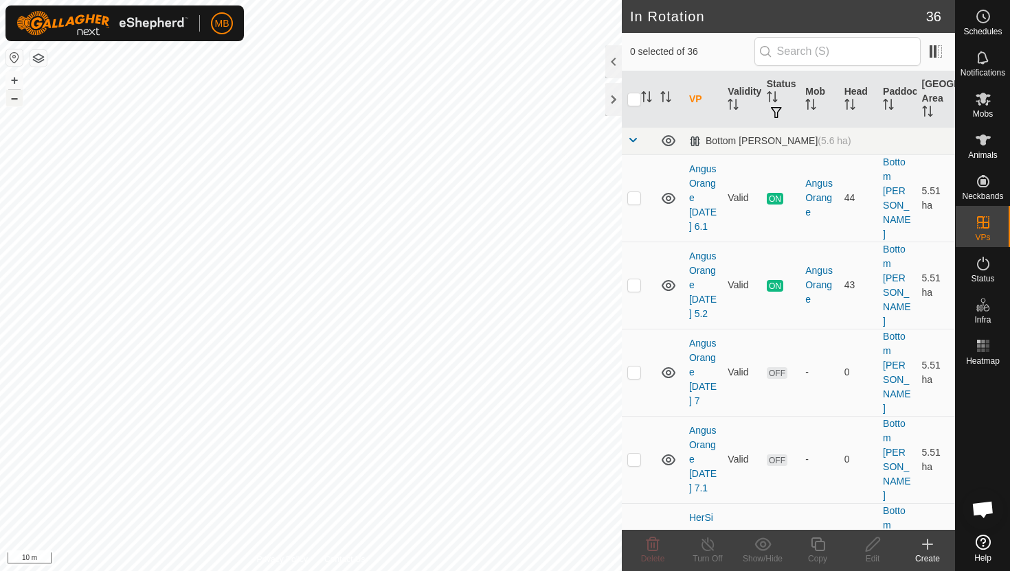
click at [13, 101] on button "–" at bounding box center [14, 98] width 16 height 16
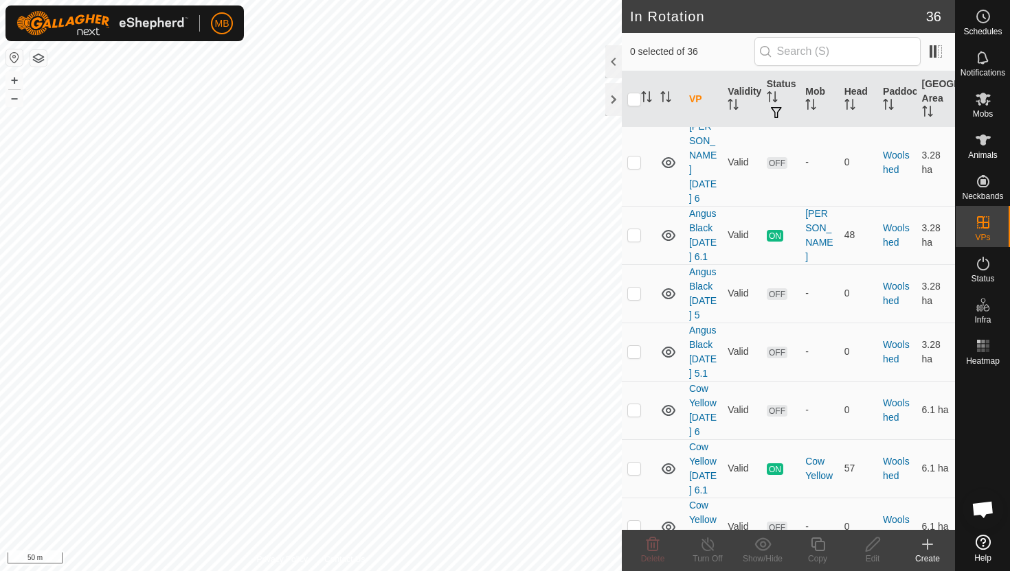
scroll to position [1920, 0]
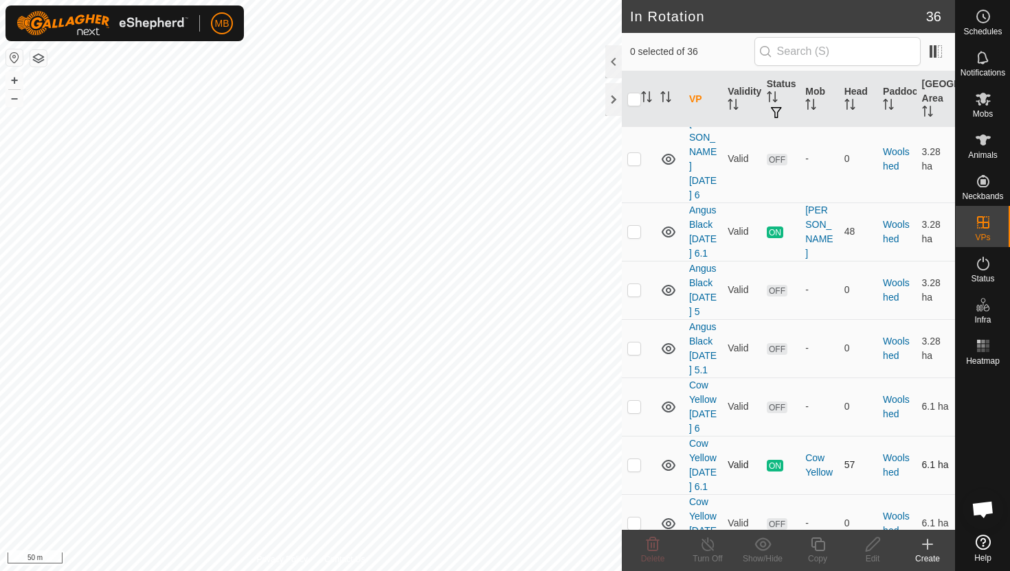
click at [636, 459] on p-checkbox at bounding box center [634, 464] width 14 height 11
checkbox input "true"
click at [819, 545] on icon at bounding box center [817, 544] width 17 height 16
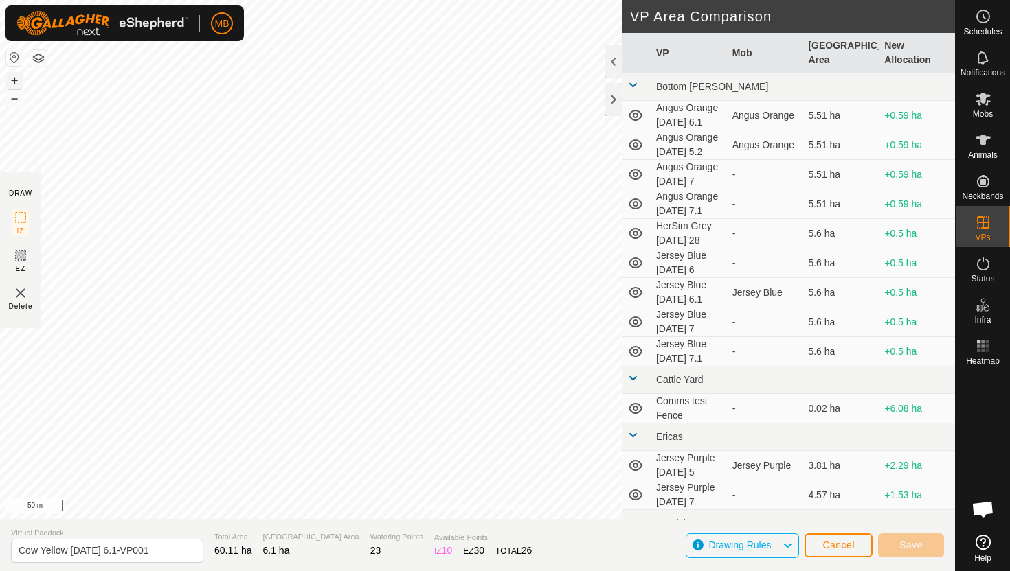
click at [16, 81] on button "+" at bounding box center [14, 80] width 16 height 16
click at [19, 78] on button "+" at bounding box center [14, 80] width 16 height 16
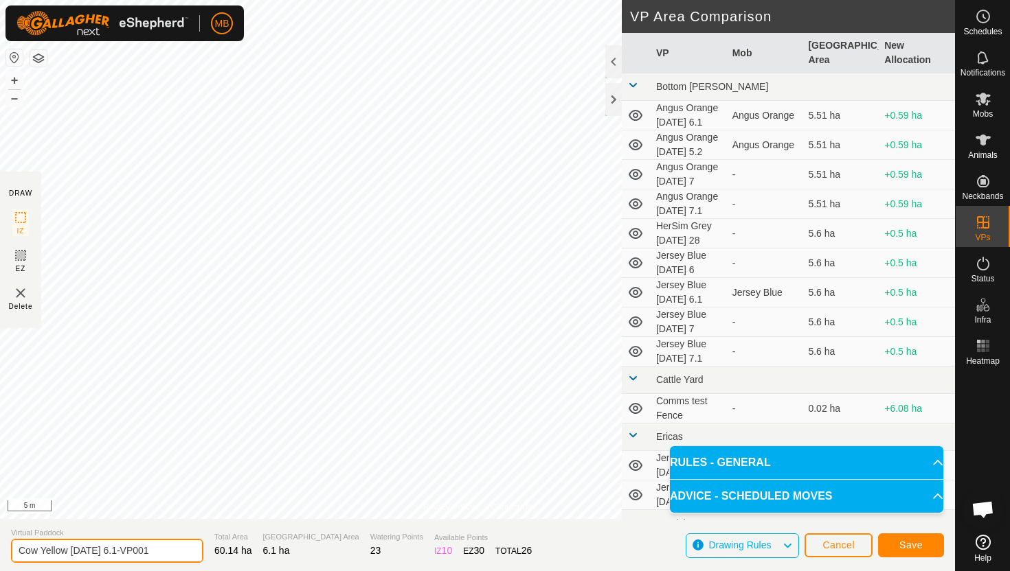
click at [157, 550] on input "Cow Yellow Monday 6.1-VP001" at bounding box center [107, 551] width 192 height 24
type input "Cow Yellow Tuesday 7"
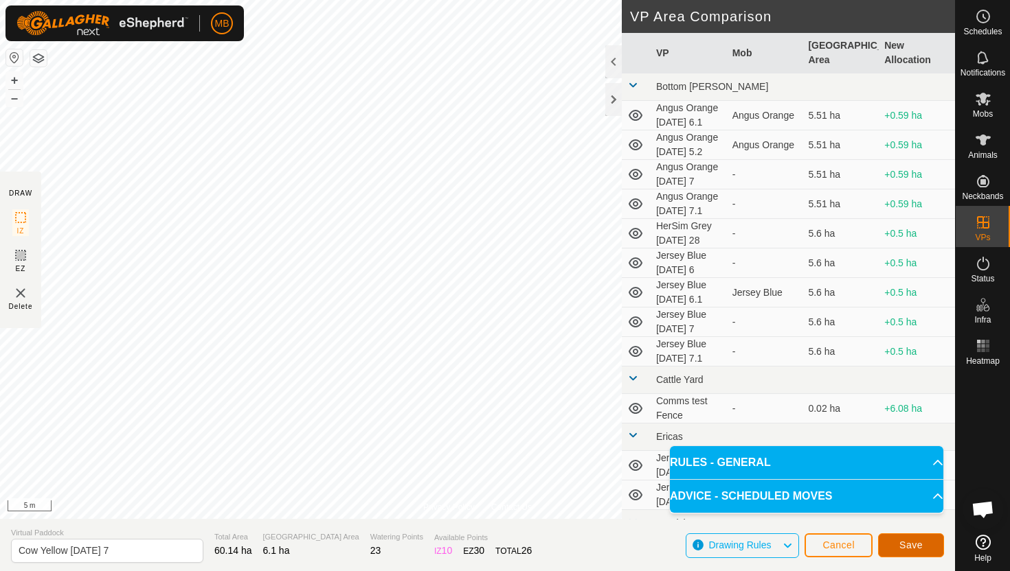
click at [907, 544] on span "Save" at bounding box center [910, 545] width 23 height 11
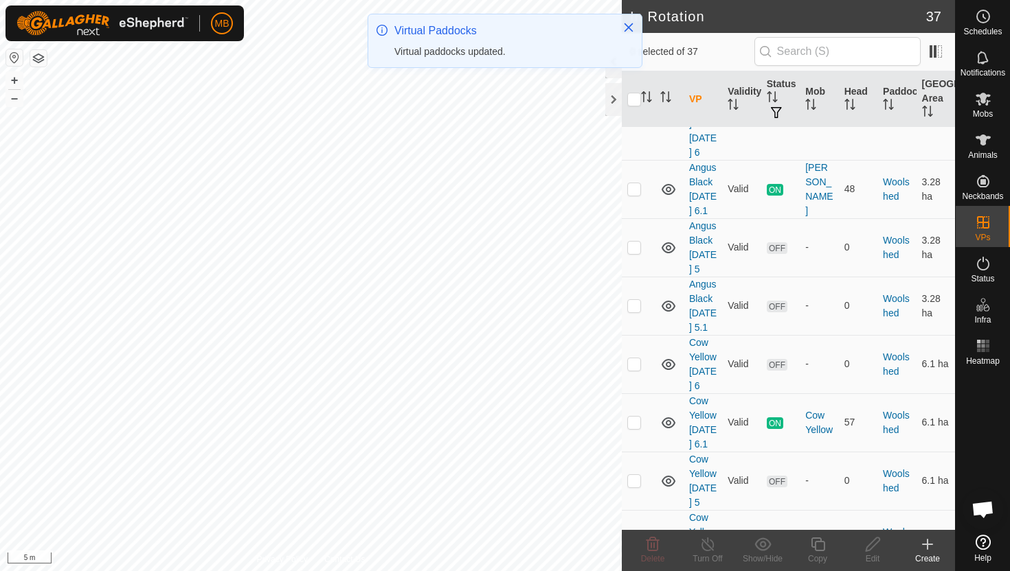
scroll to position [1973, 0]
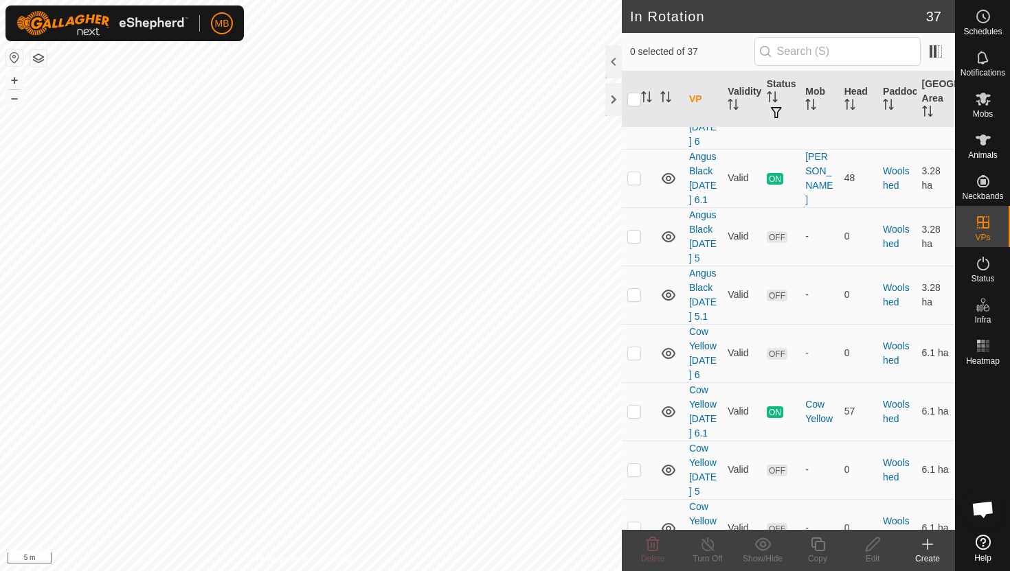
checkbox input "true"
click at [821, 547] on icon at bounding box center [817, 544] width 17 height 16
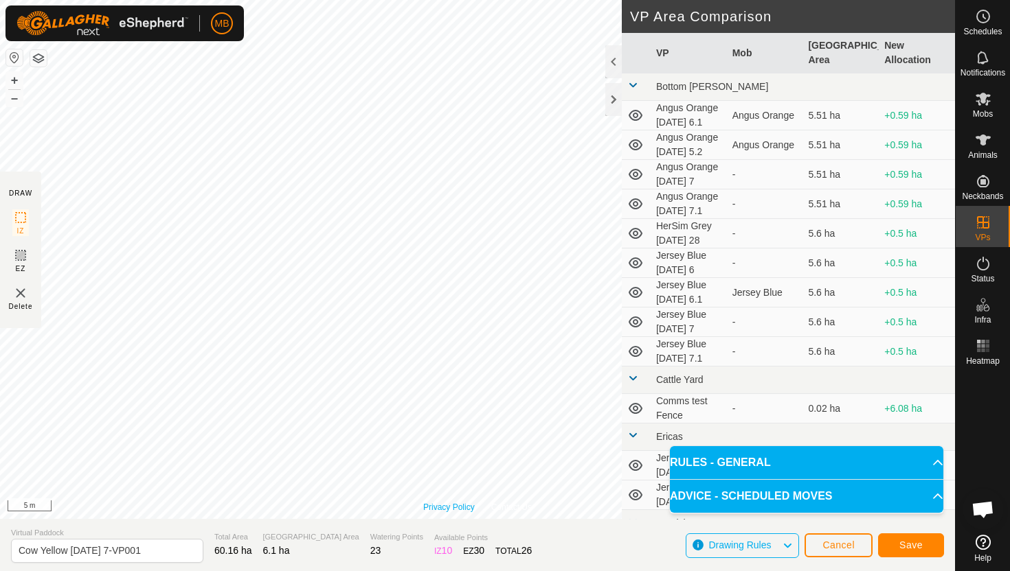
click at [442, 507] on div "Privacy Policy Contact Us Status: OFF Type: Inclusion Zone + – ⇧ i 5 m" at bounding box center [477, 259] width 955 height 519
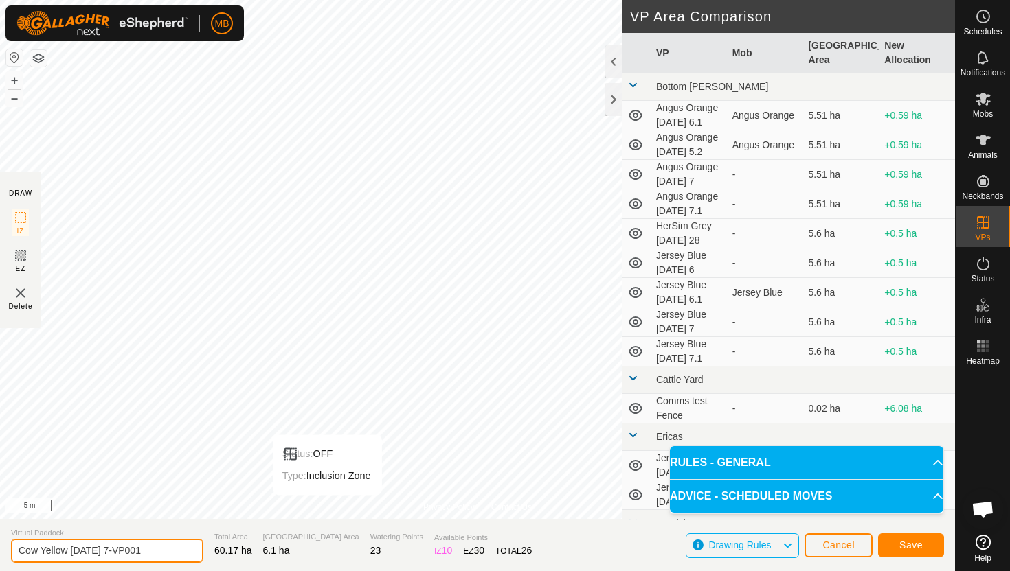
click at [159, 549] on input "Cow Yellow Tuesday 7-VP001" at bounding box center [107, 551] width 192 height 24
type input "Cow Yellow Tuesday 7.1"
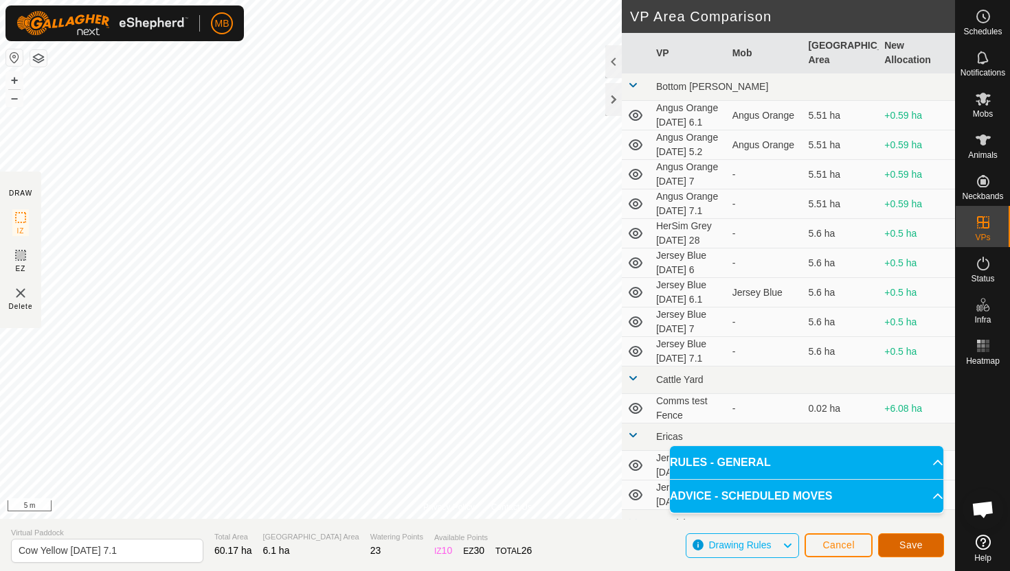
click at [905, 544] on span "Save" at bounding box center [910, 545] width 23 height 11
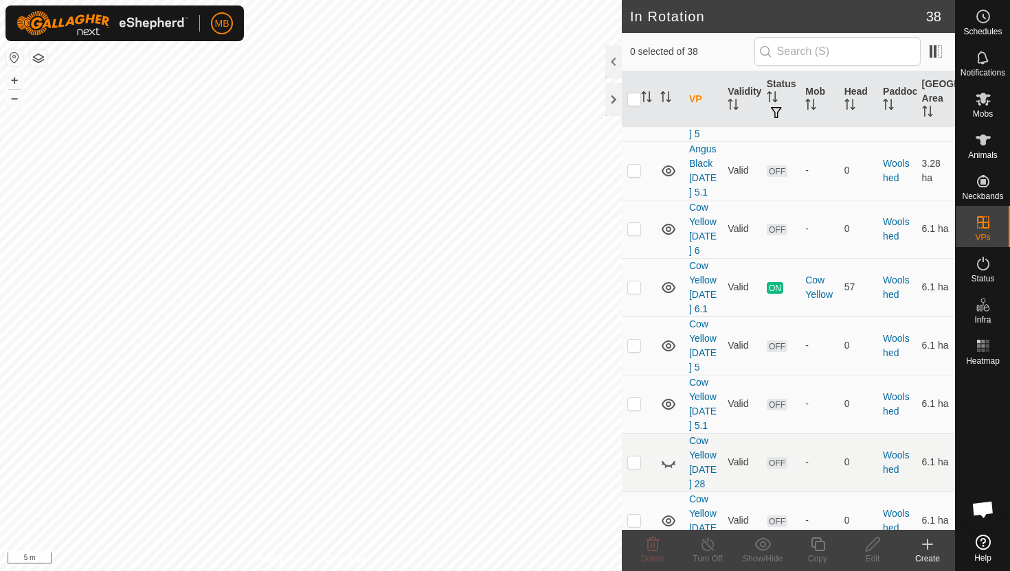
scroll to position [2101, 0]
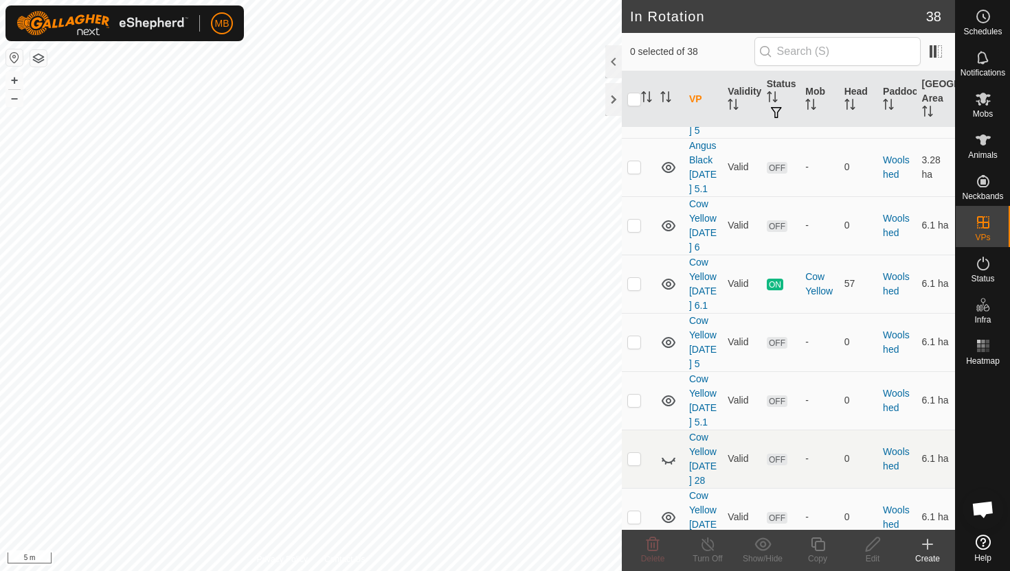
click at [635, 570] on p-checkbox at bounding box center [634, 575] width 14 height 11
checkbox input "true"
click at [819, 542] on icon at bounding box center [817, 545] width 14 height 14
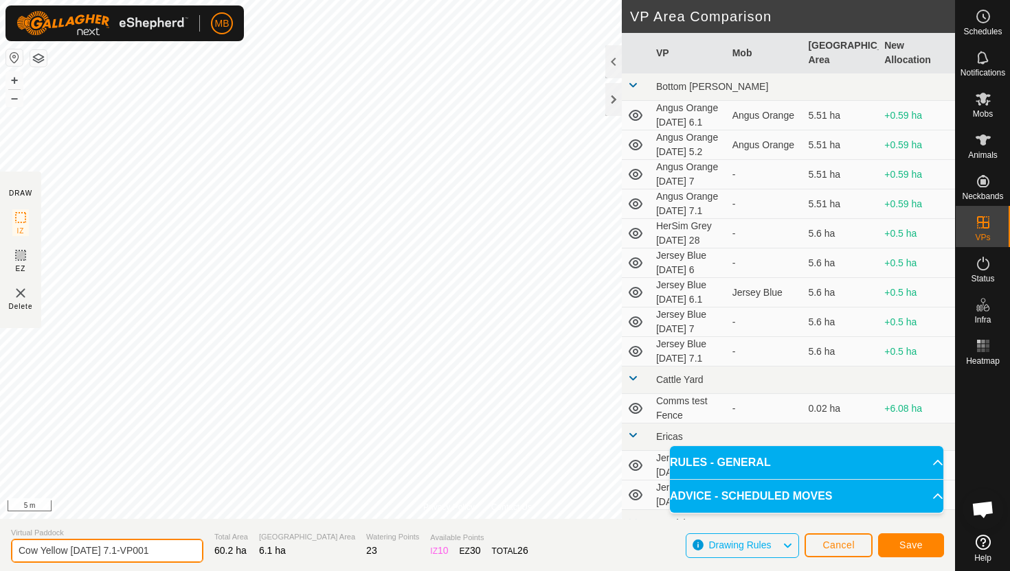
click at [160, 552] on input "Cow Yellow Tuesday 7.1-VP001" at bounding box center [107, 551] width 192 height 24
type input "Cow Yellow Tuesday 7.2"
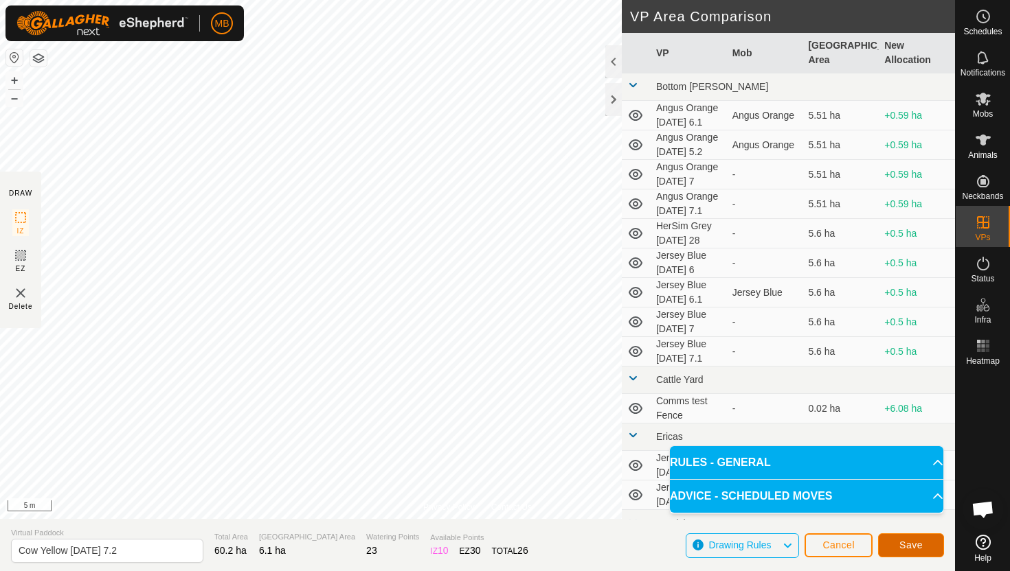
click at [917, 545] on span "Save" at bounding box center [910, 545] width 23 height 11
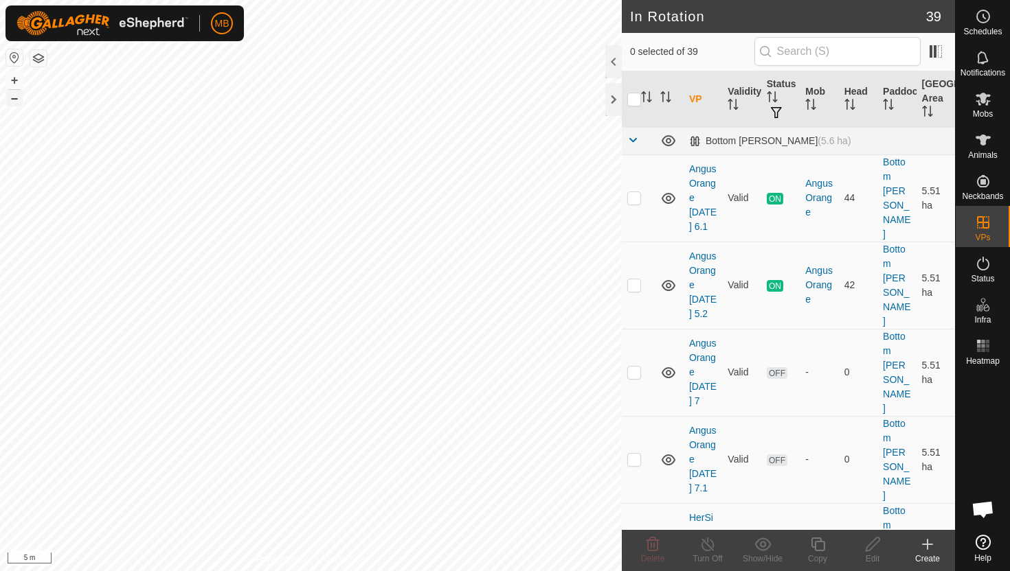
click at [12, 101] on button "–" at bounding box center [14, 98] width 16 height 16
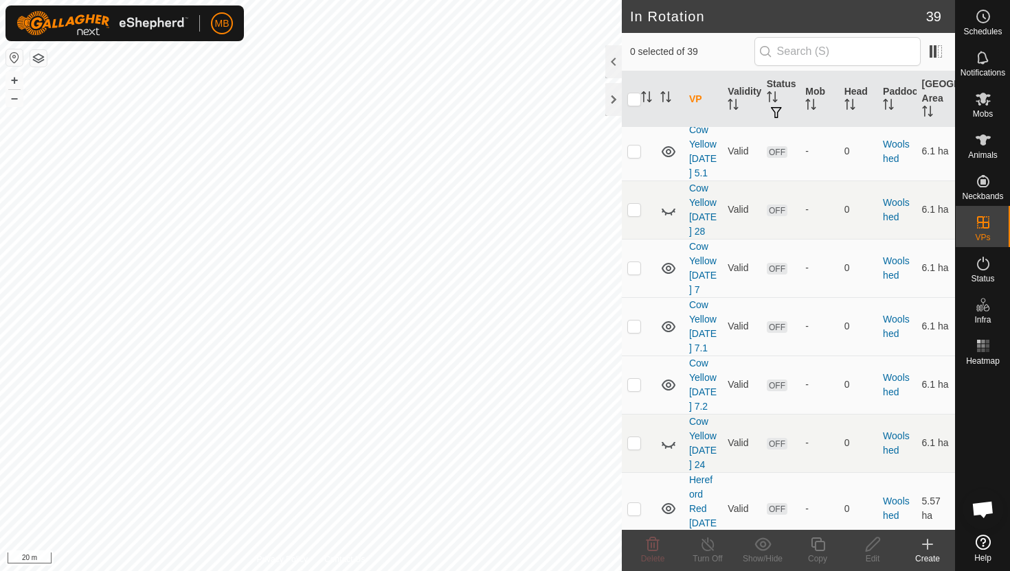
scroll to position [2382, 0]
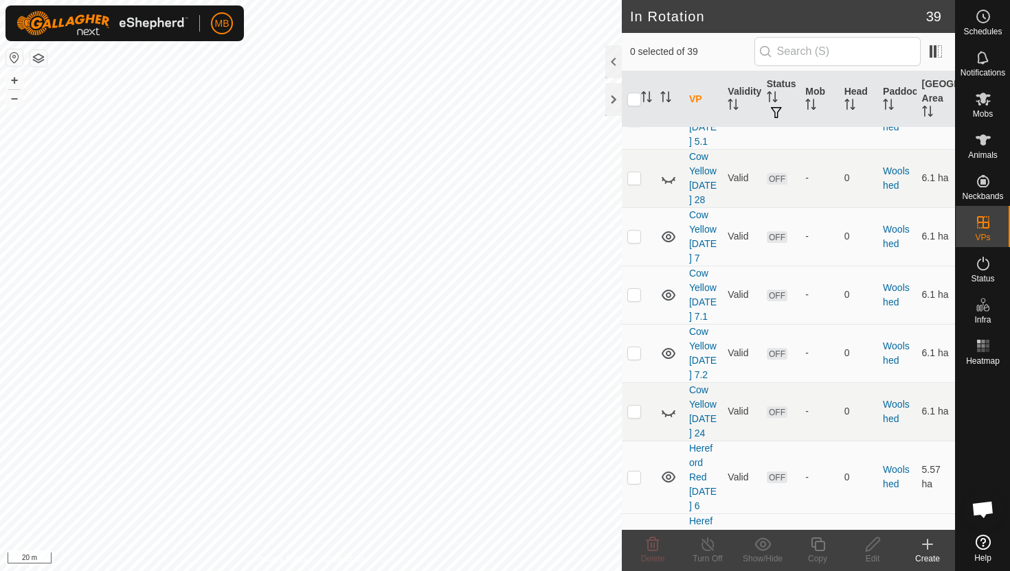
click at [633, 545] on p-checkbox at bounding box center [634, 550] width 14 height 11
checkbox input "true"
click at [819, 547] on icon at bounding box center [817, 544] width 17 height 16
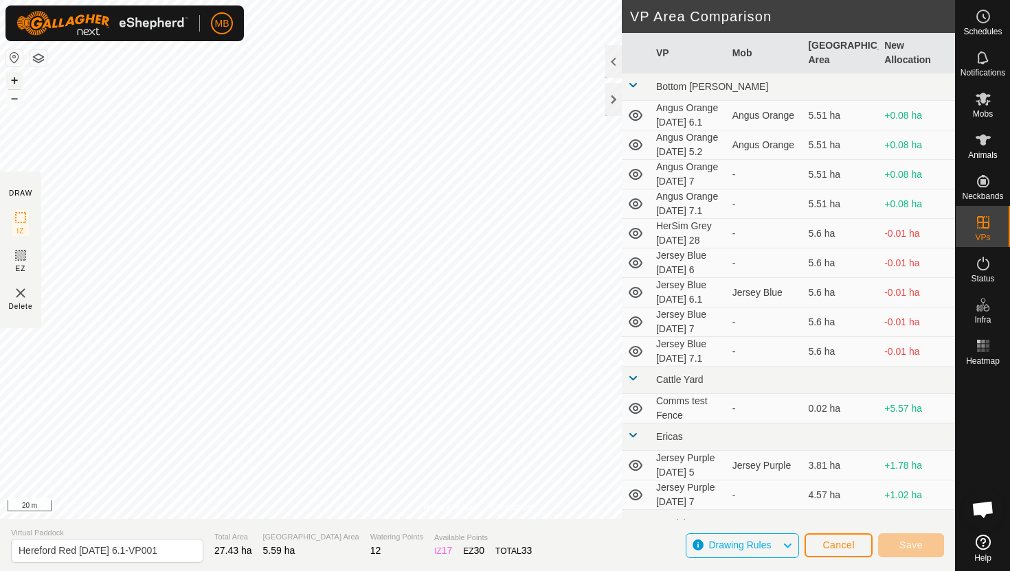
click at [12, 75] on button "+" at bounding box center [14, 80] width 16 height 16
click at [45, 32] on div "MB Schedules Notifications Mobs Animals Neckbands VPs Status Infra Heatmap Help…" at bounding box center [505, 285] width 1010 height 571
click at [14, 79] on button "+" at bounding box center [14, 80] width 16 height 16
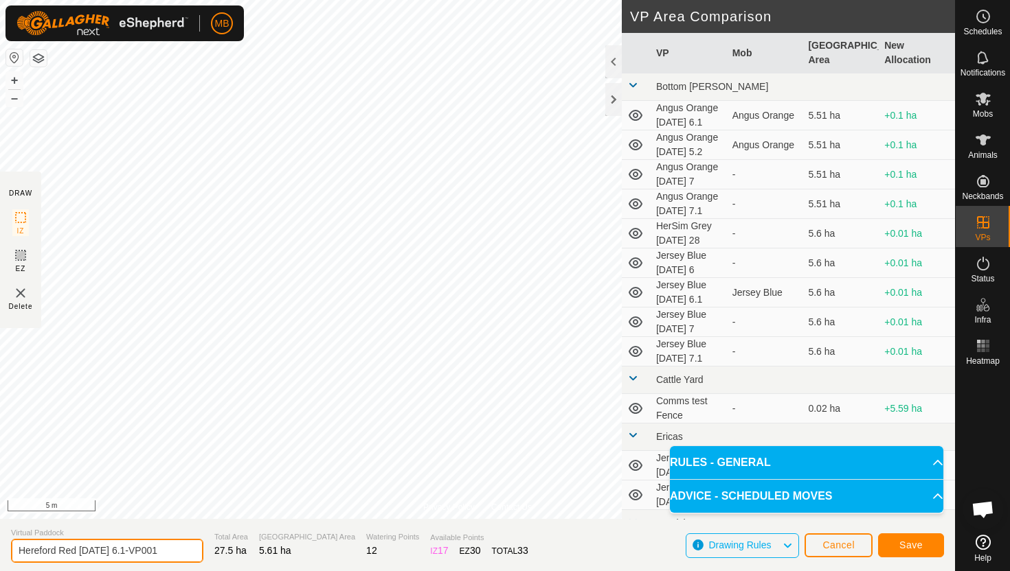
click at [166, 549] on input "Hereford Red Monday 6.1-VP001" at bounding box center [107, 551] width 192 height 24
type input "Hereford Red Tuesday 7"
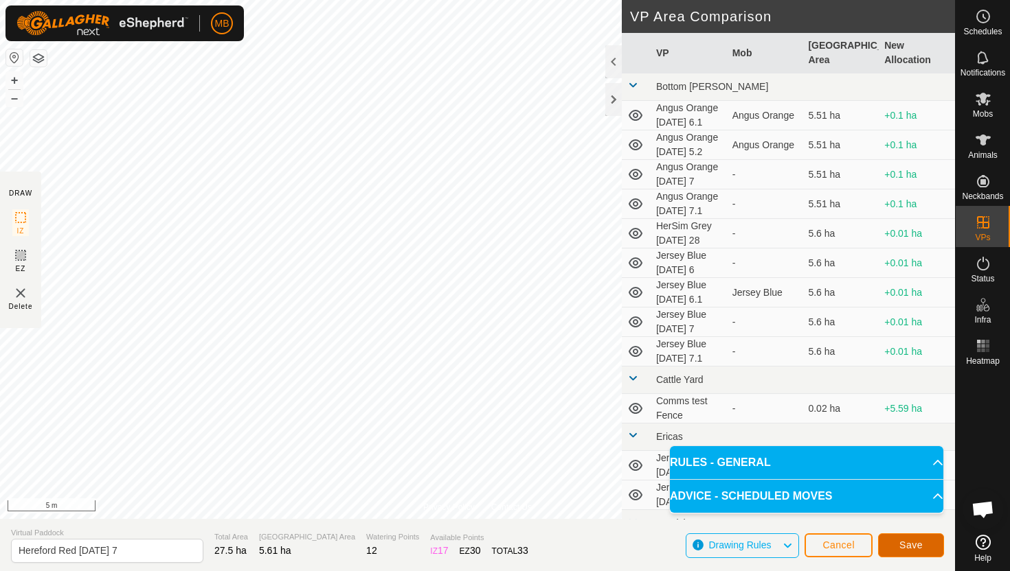
click at [918, 542] on span "Save" at bounding box center [910, 545] width 23 height 11
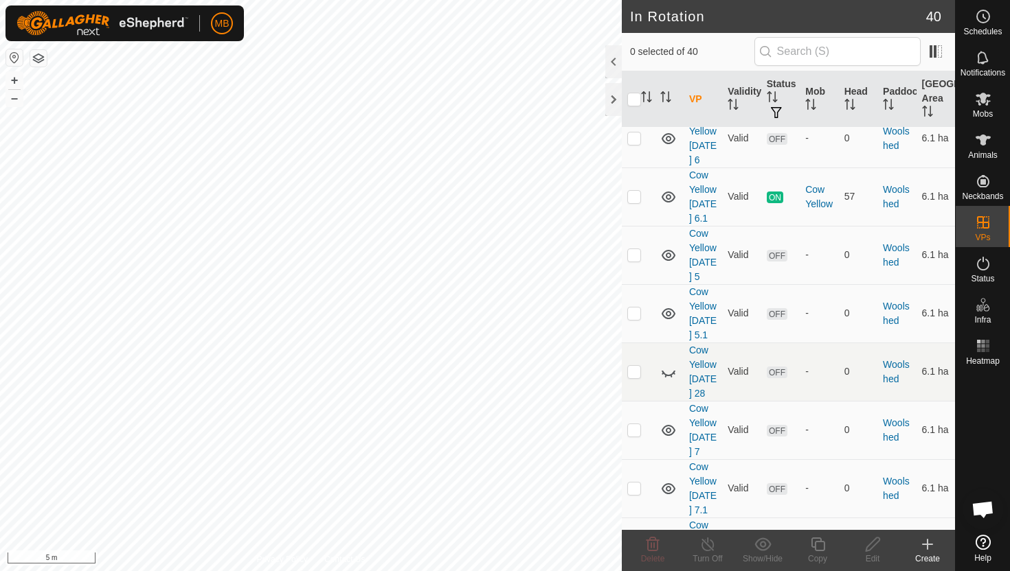
scroll to position [2455, 0]
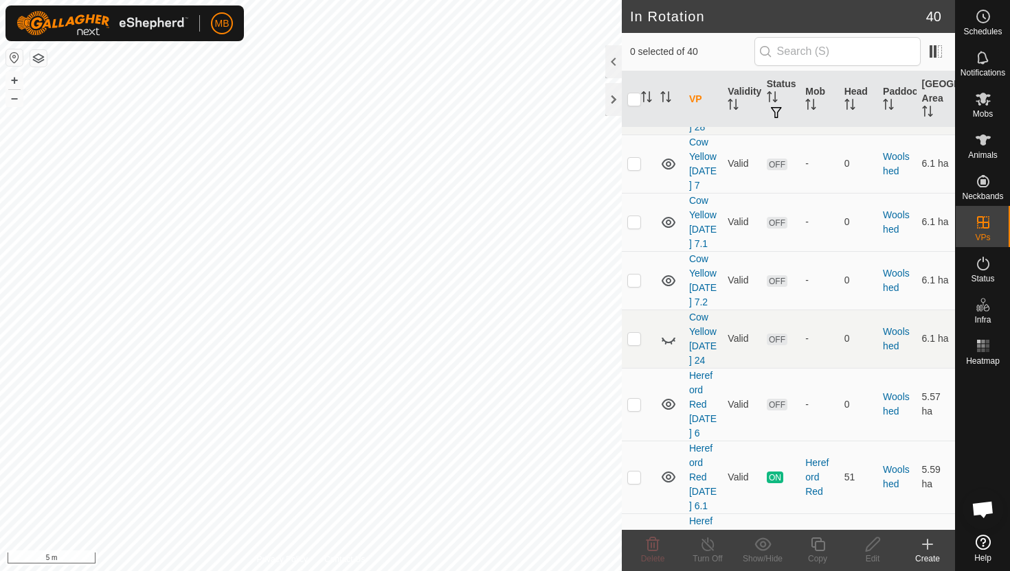
checkbox input "true"
click at [820, 541] on icon at bounding box center [817, 545] width 14 height 14
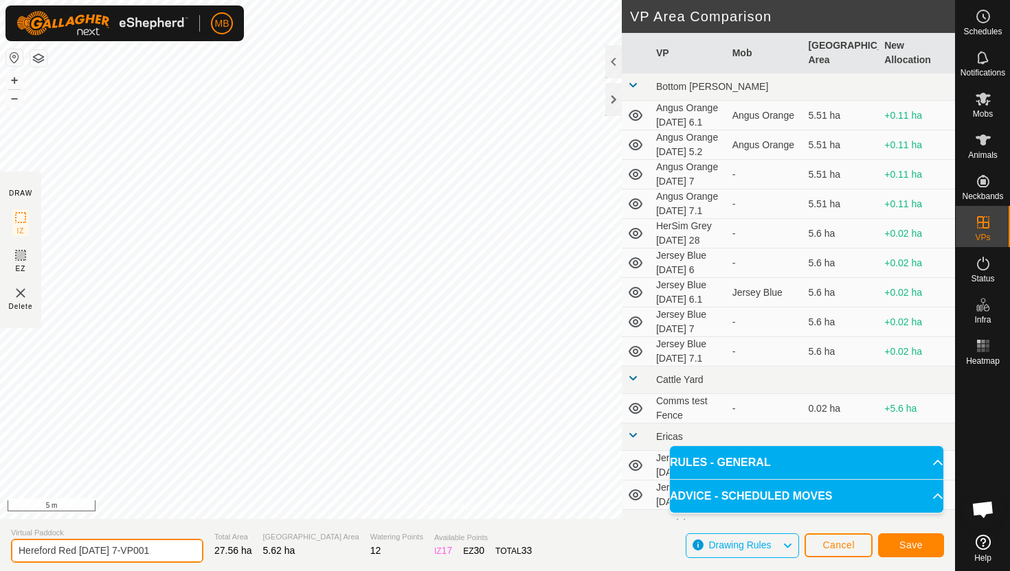
click at [163, 549] on input "Hereford Red Tuesday 7-VP001" at bounding box center [107, 551] width 192 height 24
type input "Hereford Red Tuesday 7.1"
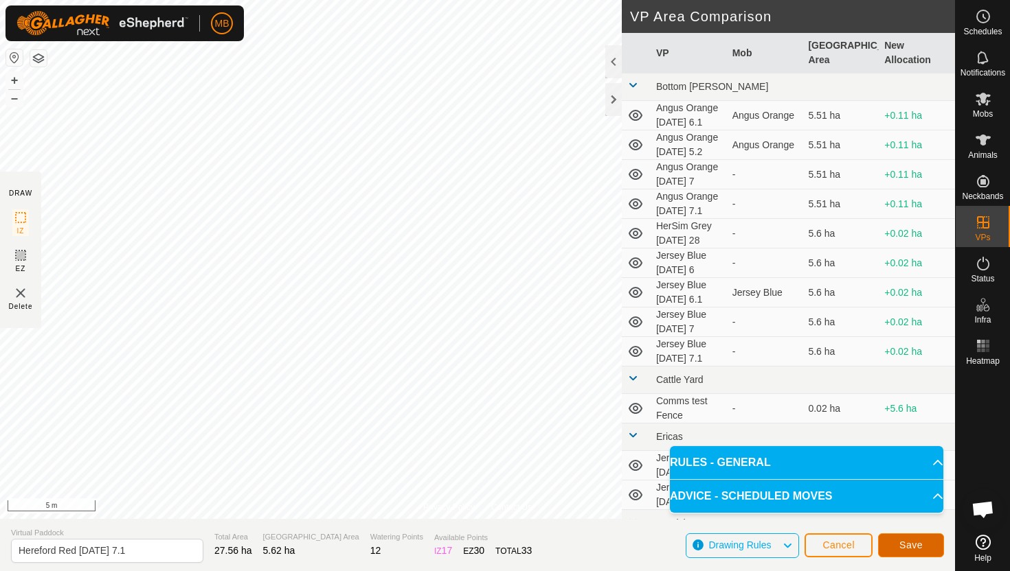
click at [915, 547] on span "Save" at bounding box center [910, 545] width 23 height 11
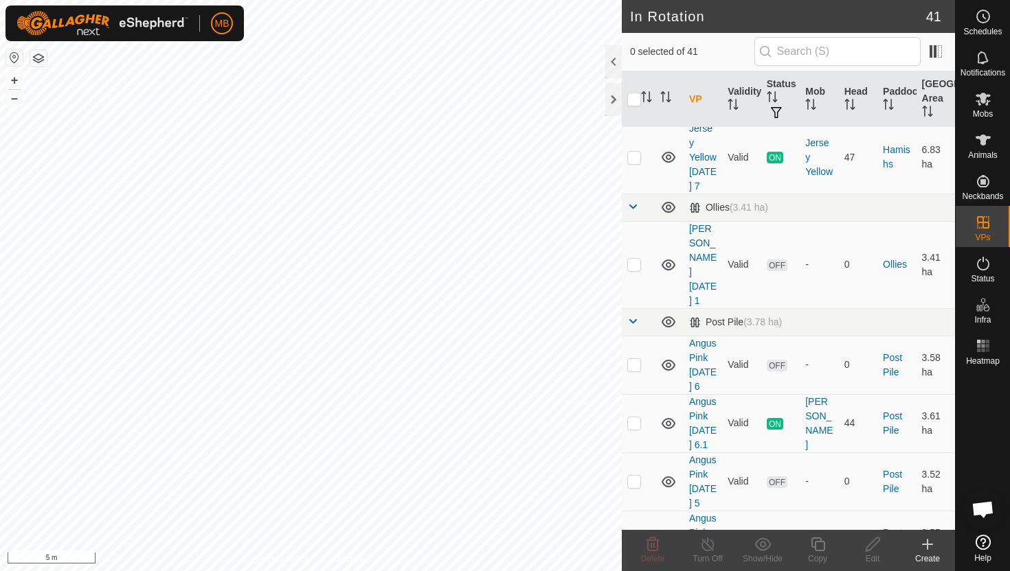
scroll to position [1362, 0]
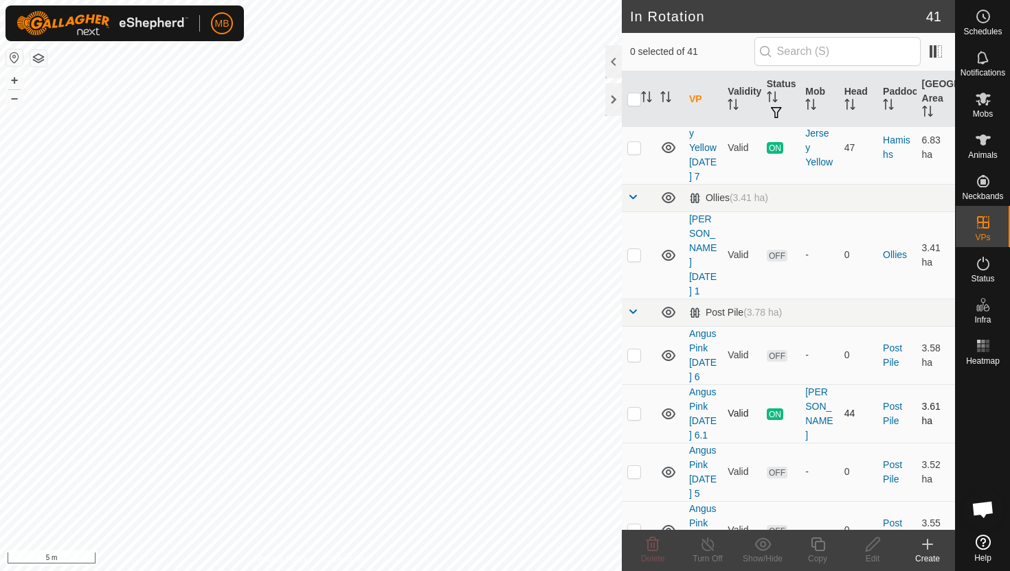
click at [635, 408] on p-checkbox at bounding box center [634, 413] width 14 height 11
checkbox input "true"
click at [814, 545] on icon at bounding box center [817, 544] width 17 height 16
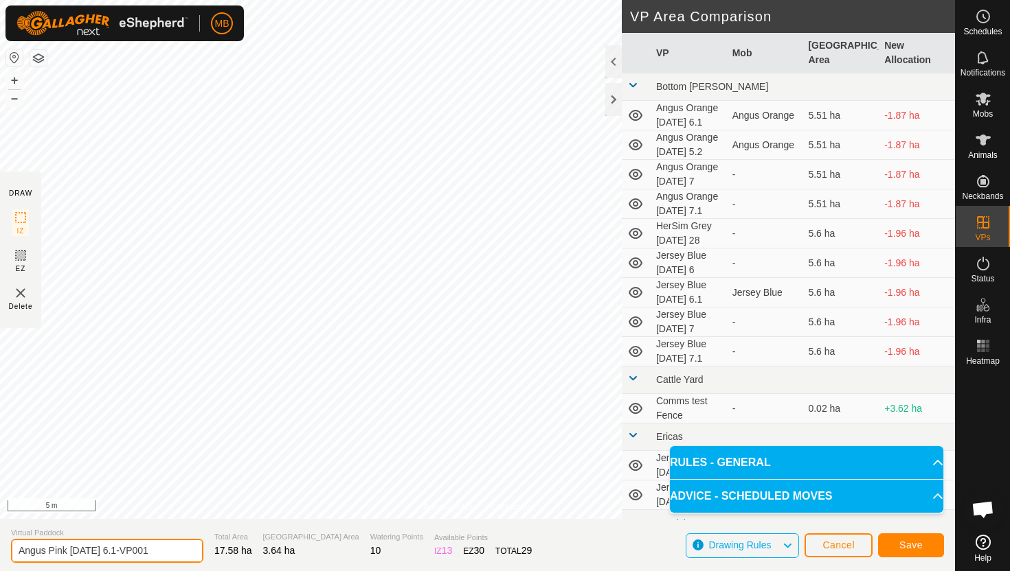
click at [161, 550] on input "Angus Pink Monday 6.1-VP001" at bounding box center [107, 551] width 192 height 24
type input "Angus Pink Tuesday 7"
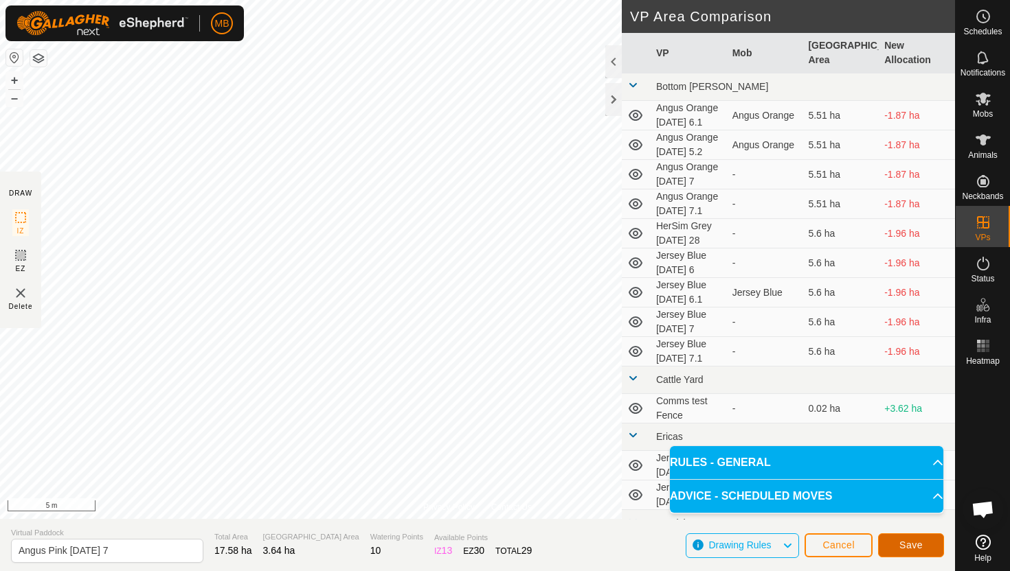
click at [914, 545] on span "Save" at bounding box center [910, 545] width 23 height 11
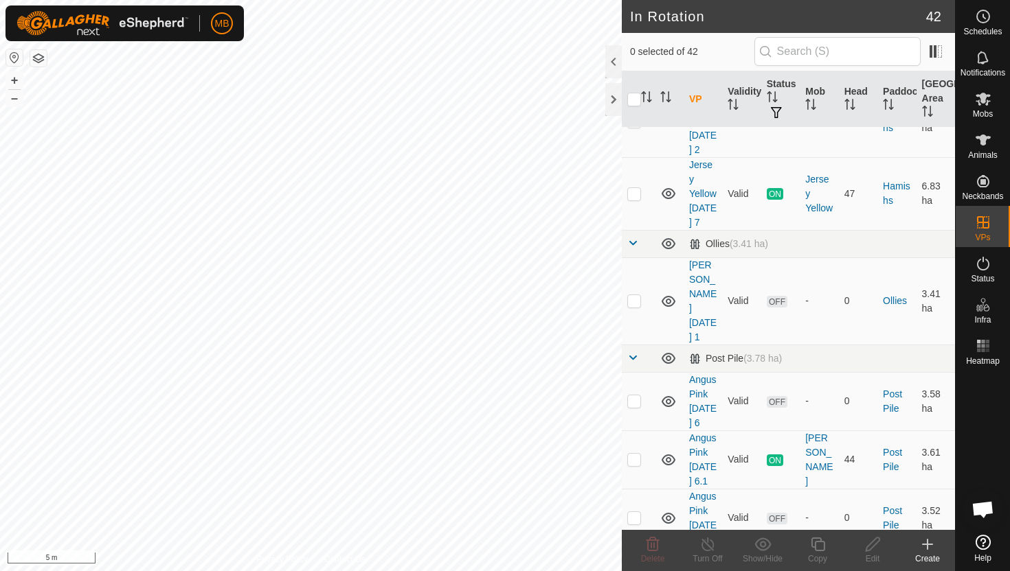
scroll to position [1318, 0]
checkbox input "true"
click at [819, 547] on icon at bounding box center [817, 544] width 17 height 16
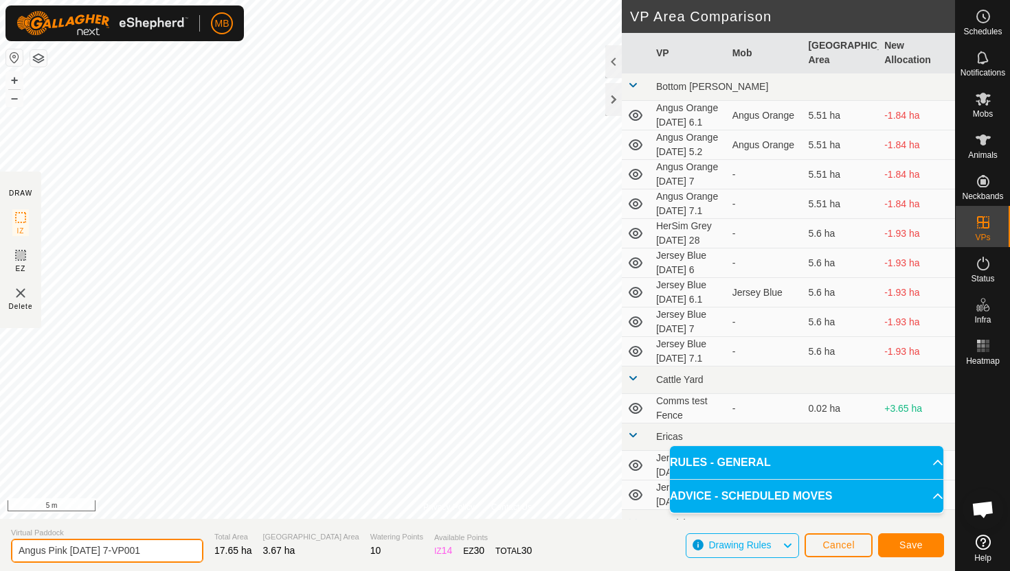
click at [163, 555] on input "Angus Pink Tuesday 7-VP001" at bounding box center [107, 551] width 192 height 24
type input "Angus Pink Tuesday 7.1"
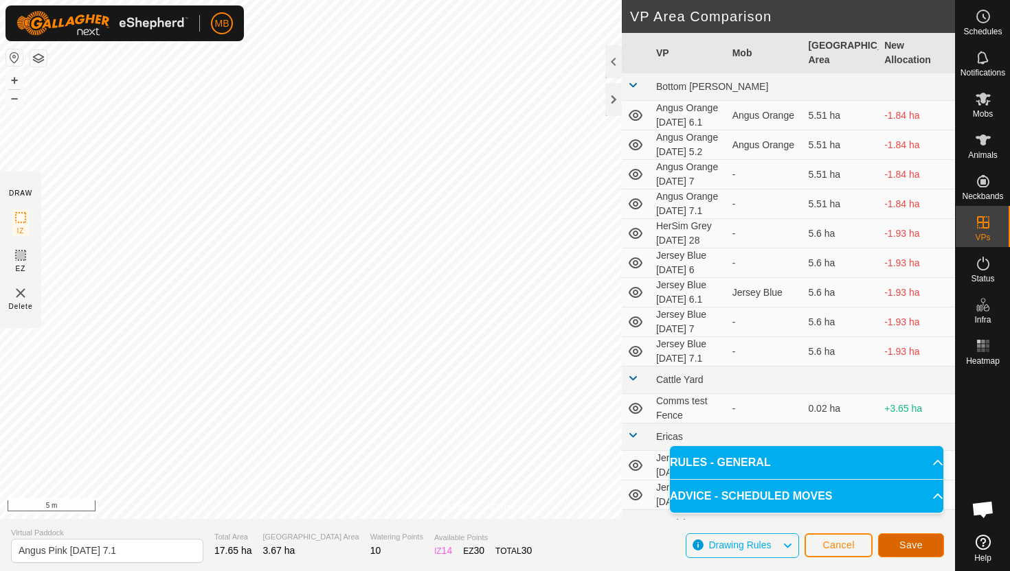
click at [906, 540] on span "Save" at bounding box center [910, 545] width 23 height 11
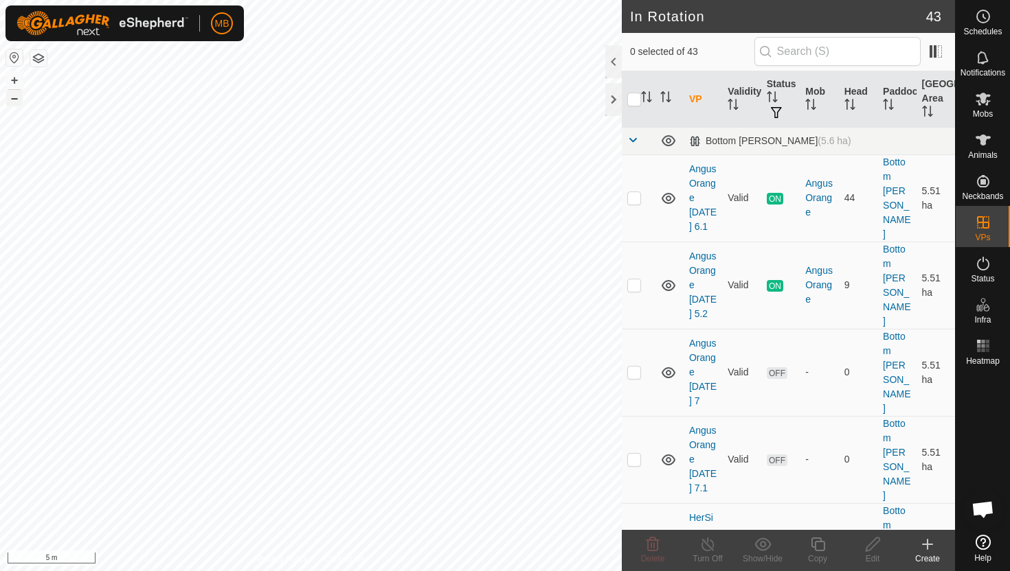
click at [15, 101] on button "–" at bounding box center [14, 98] width 16 height 16
